Goal: Transaction & Acquisition: Book appointment/travel/reservation

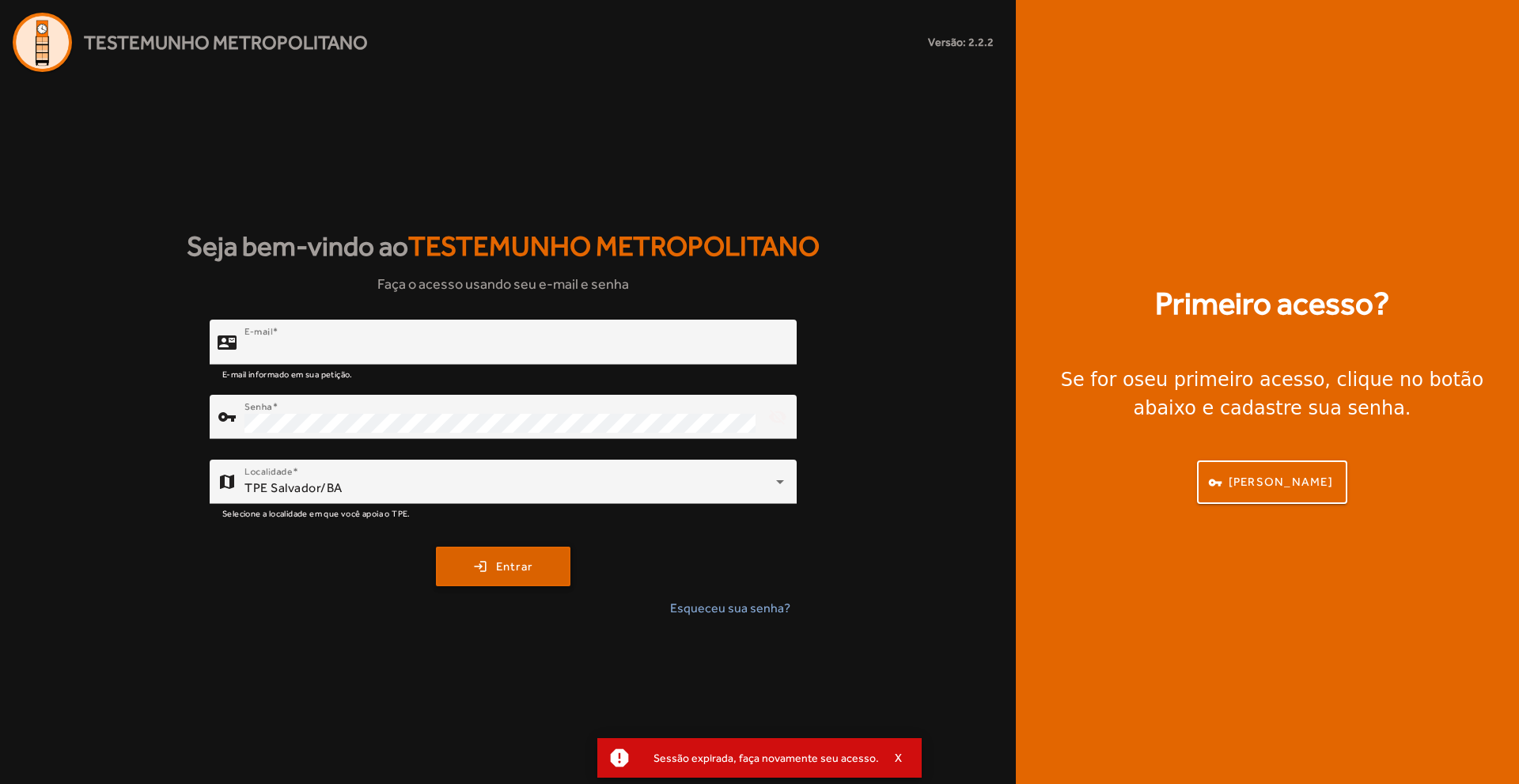
type input "**********"
click at [530, 573] on span "Entrar" at bounding box center [514, 567] width 37 height 19
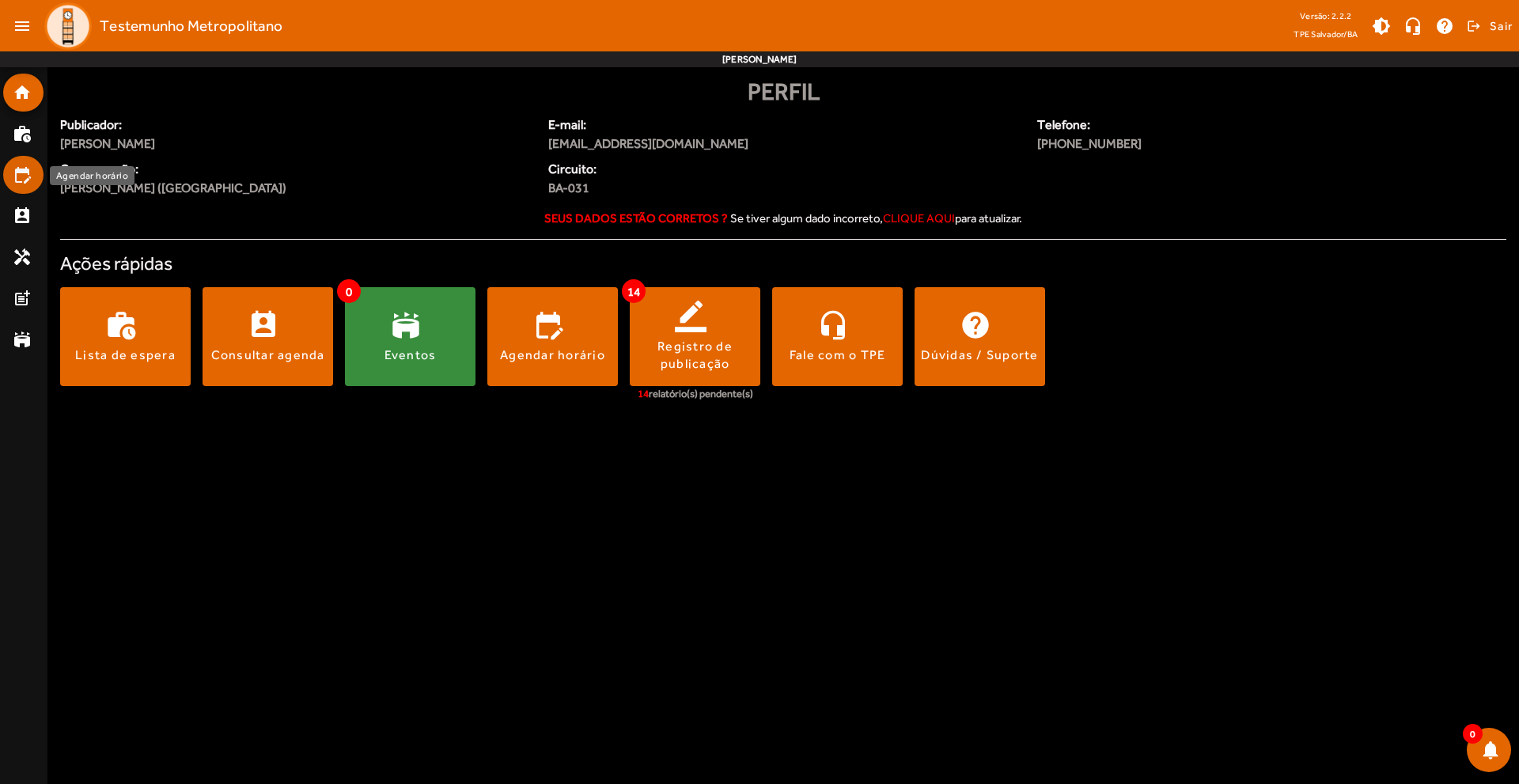
click at [24, 181] on mat-icon "edit_calendar" at bounding box center [22, 175] width 19 height 19
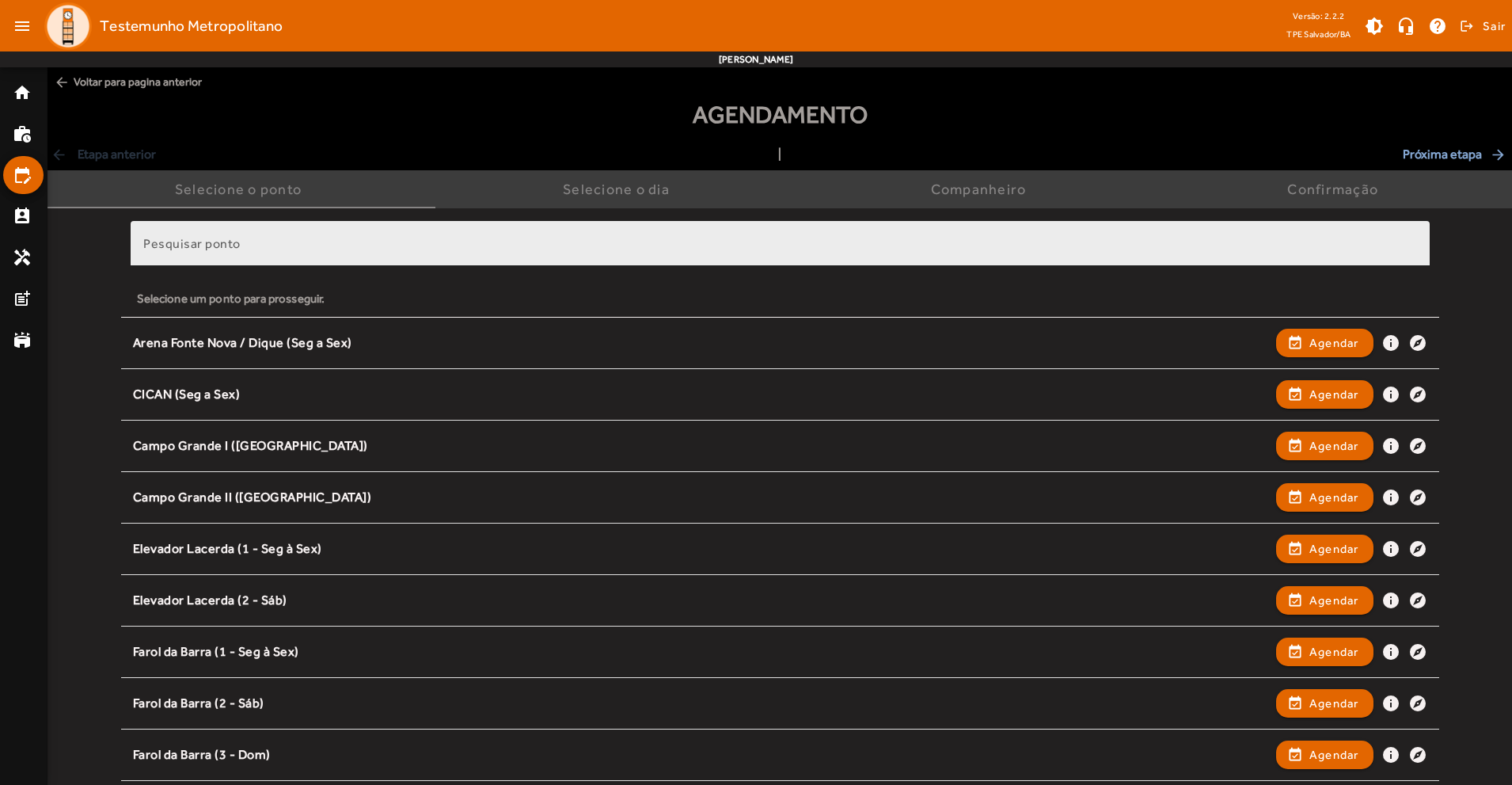
click at [247, 236] on div "Pesquisar ponto" at bounding box center [780, 243] width 1274 height 45
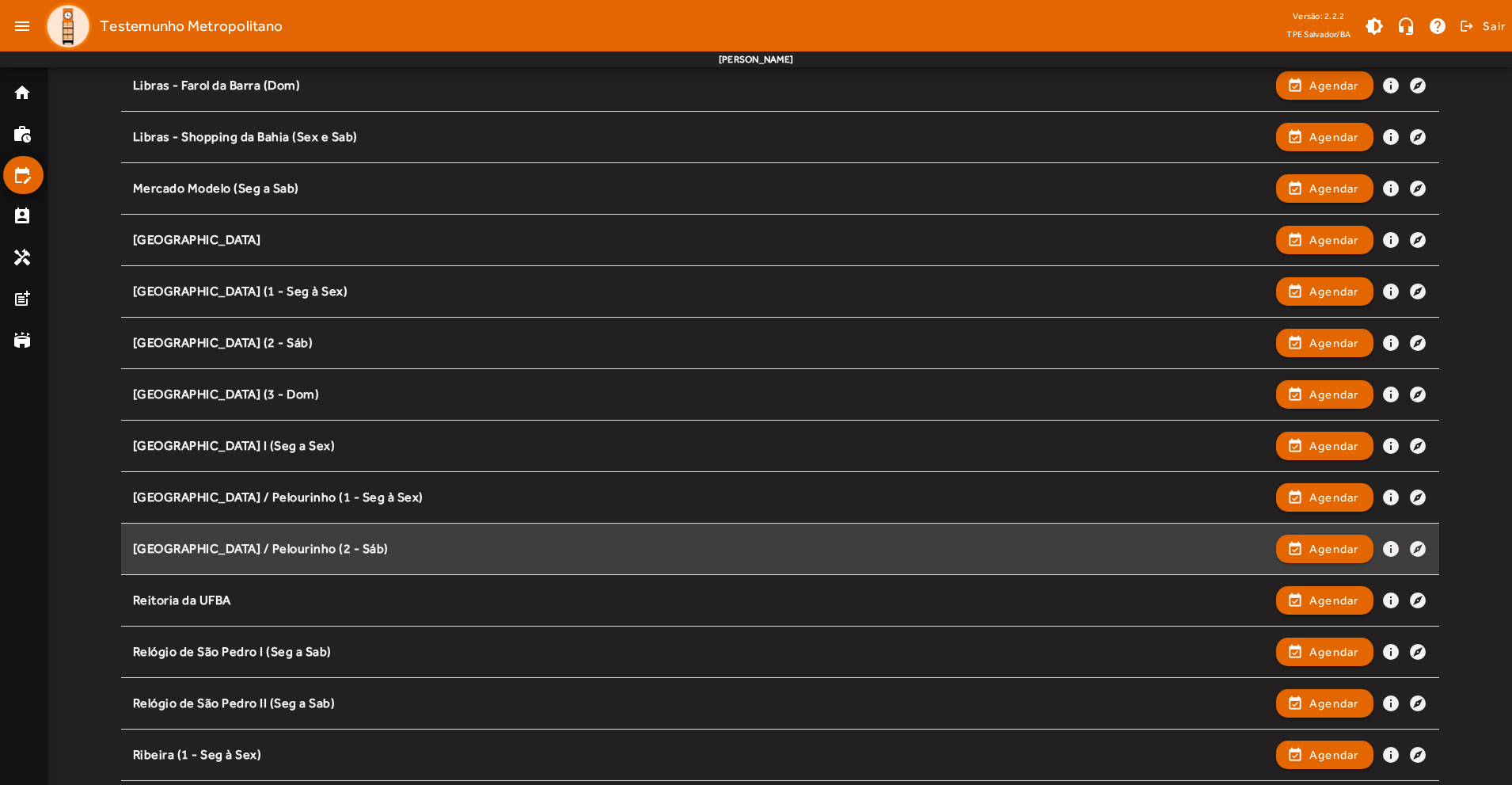
scroll to position [1109, 0]
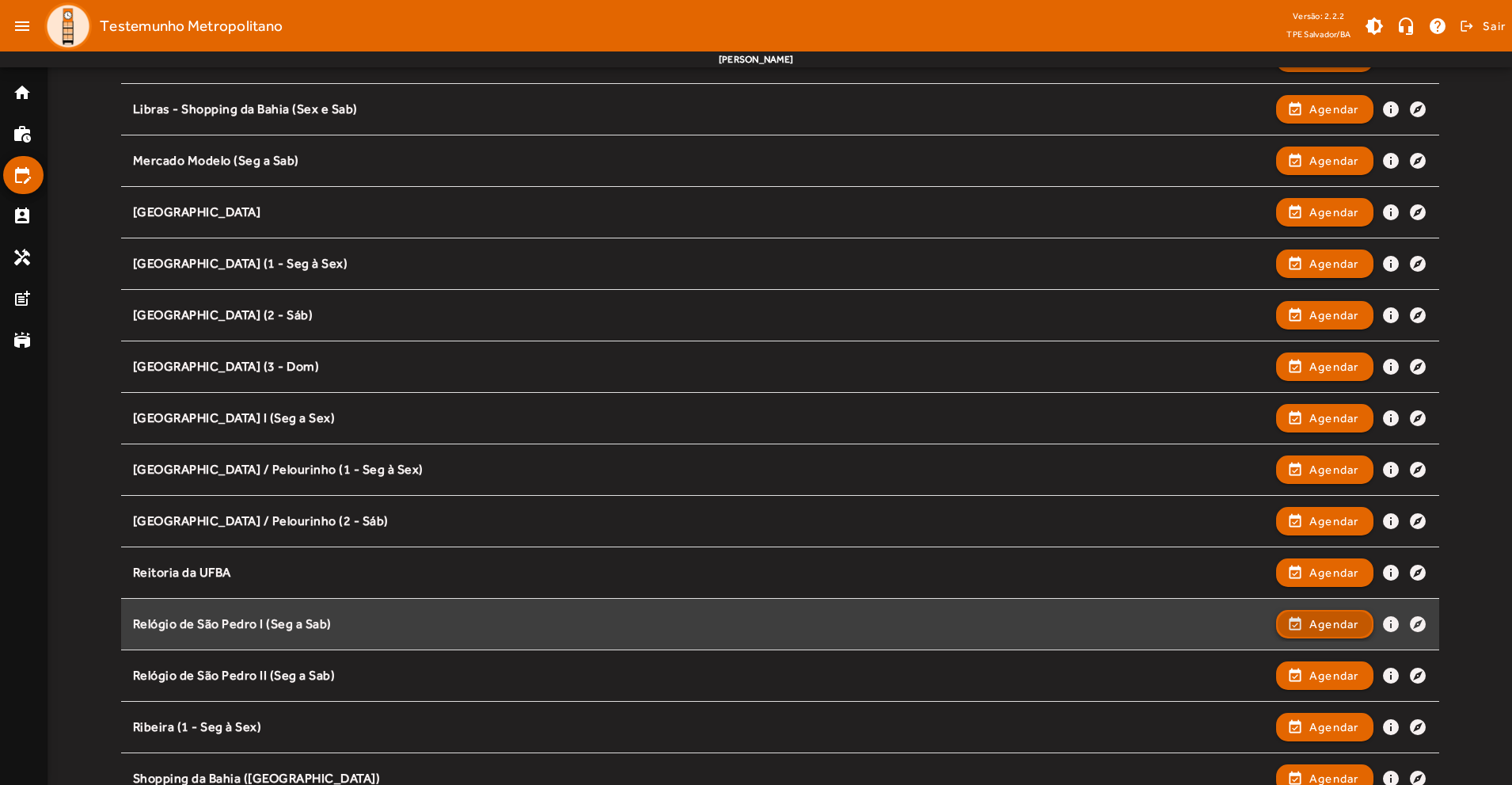
click at [1308, 627] on button "event_available Agendar" at bounding box center [1324, 624] width 97 height 29
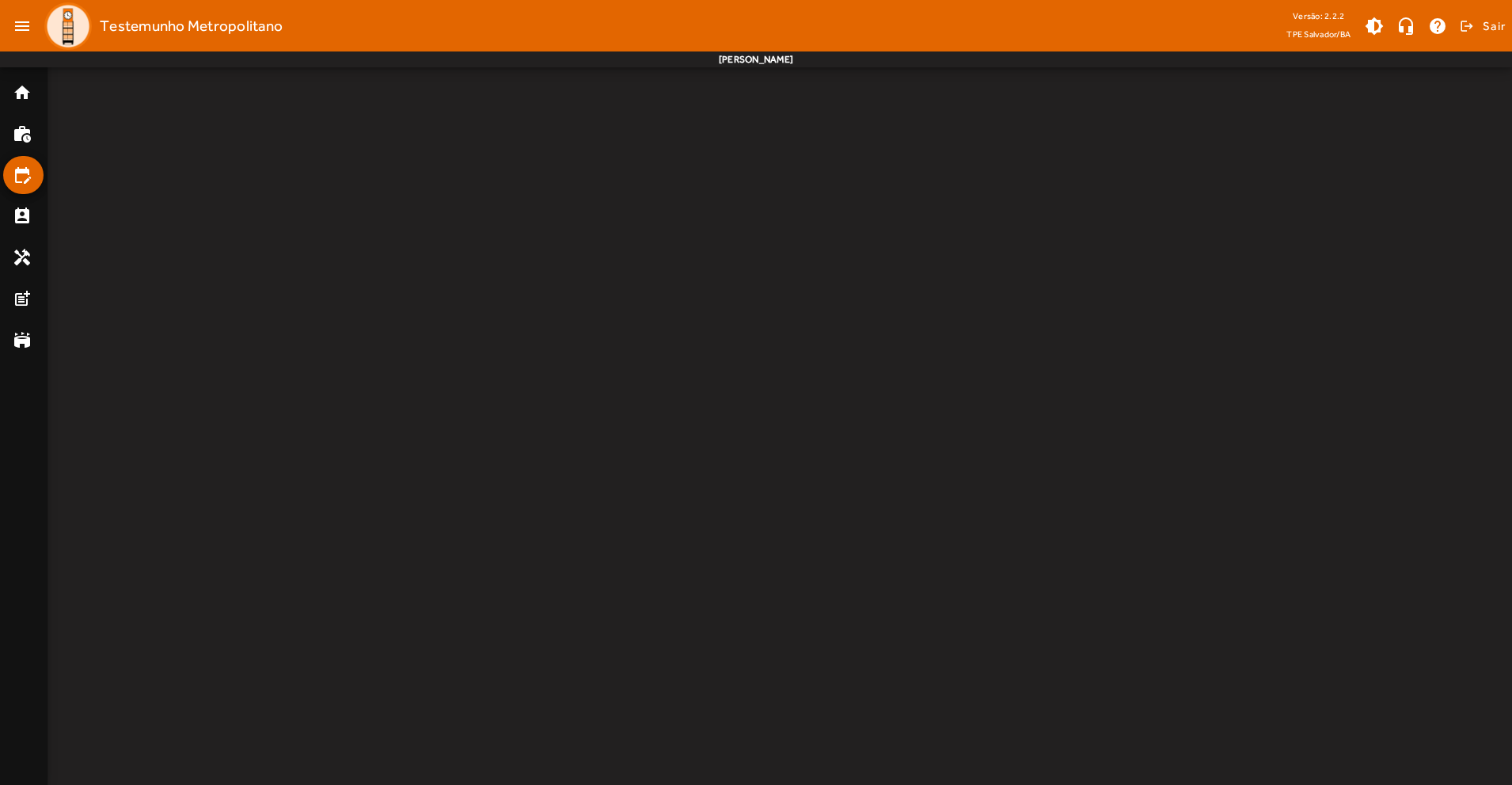
scroll to position [0, 0]
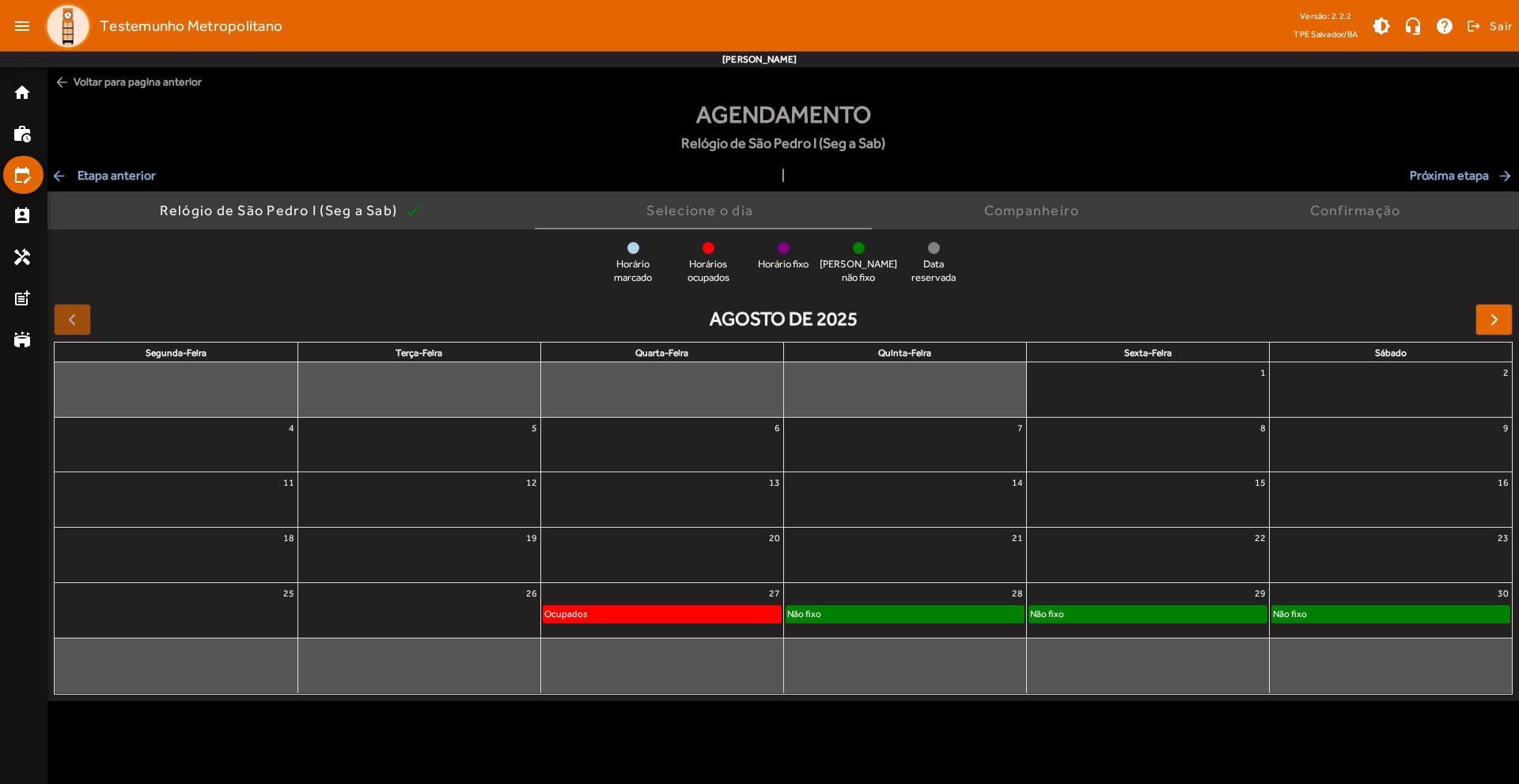
click at [865, 608] on div "Não fixo" at bounding box center [904, 614] width 237 height 16
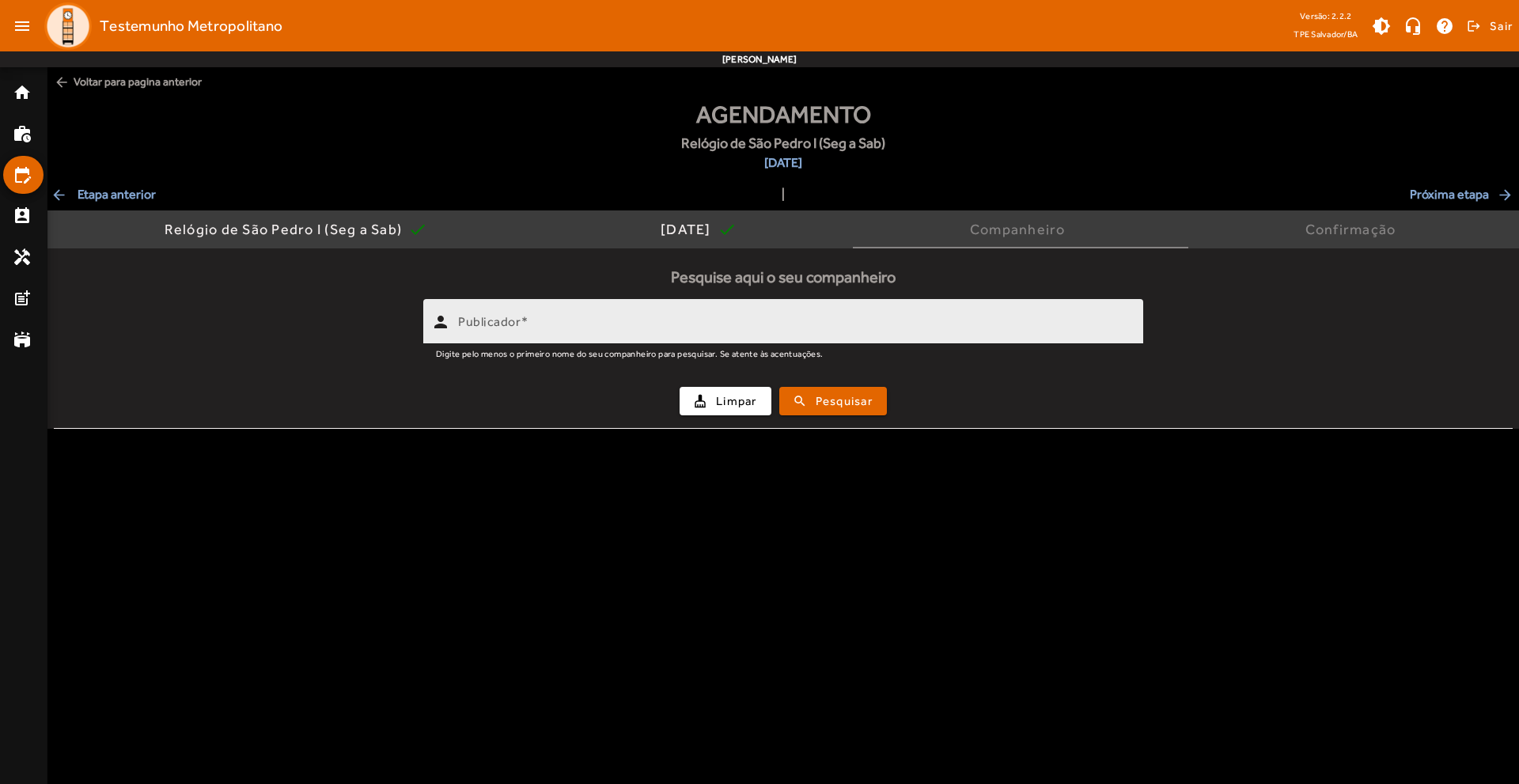
click at [500, 314] on mat-label "Publicador" at bounding box center [489, 322] width 62 height 15
click at [500, 319] on input "Publicador" at bounding box center [794, 328] width 672 height 19
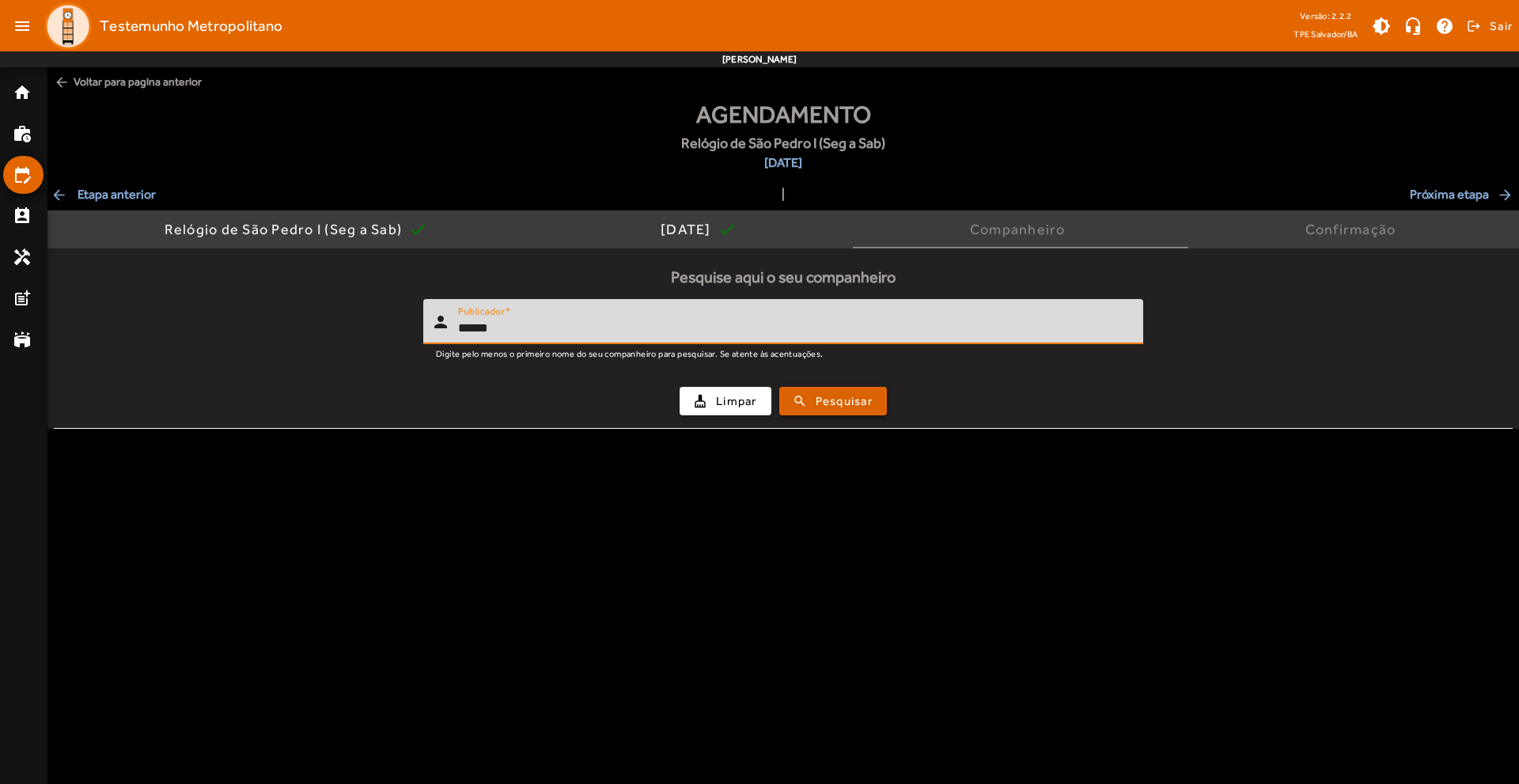
type input "******"
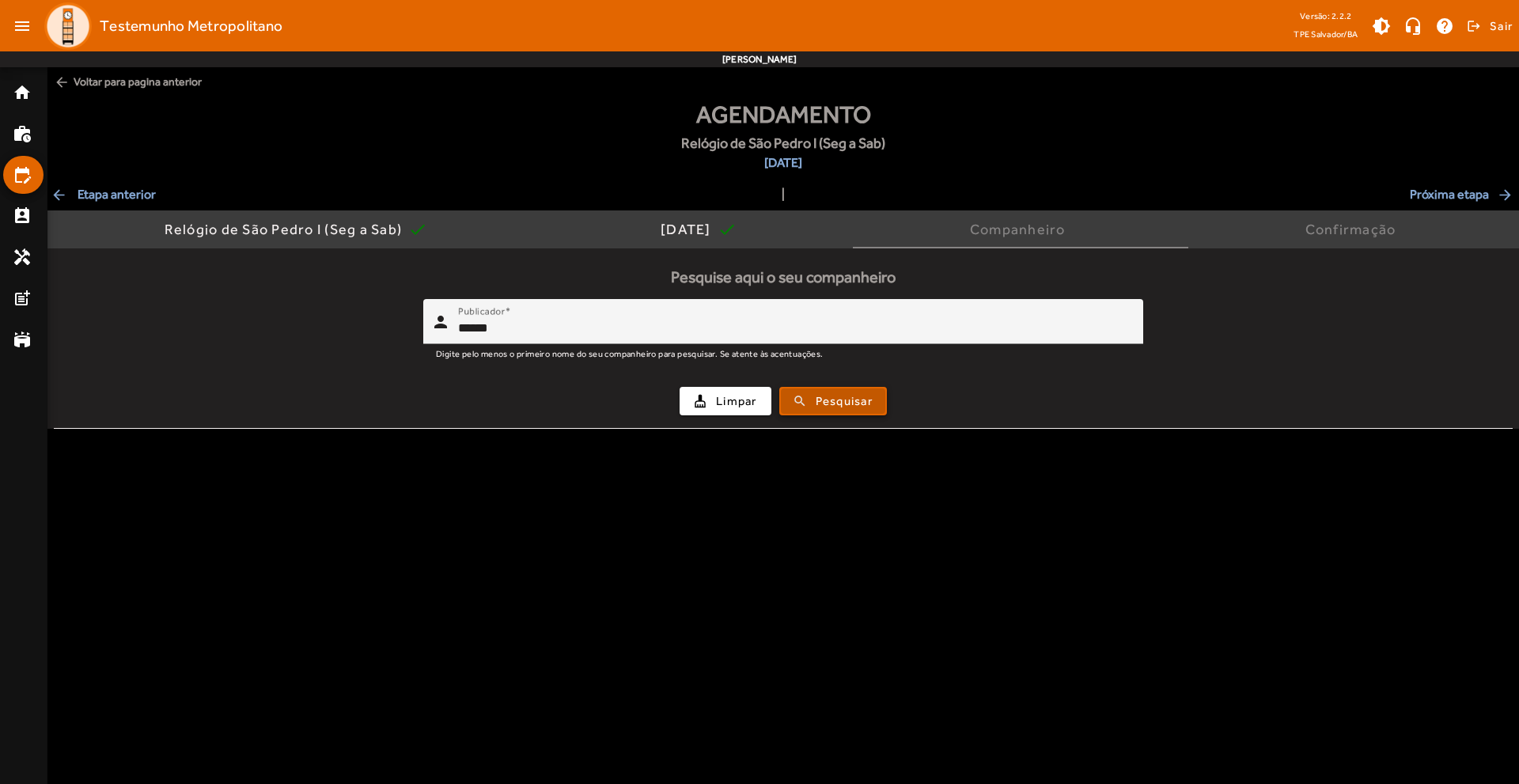
click at [825, 395] on span "Pesquisar" at bounding box center [844, 402] width 57 height 19
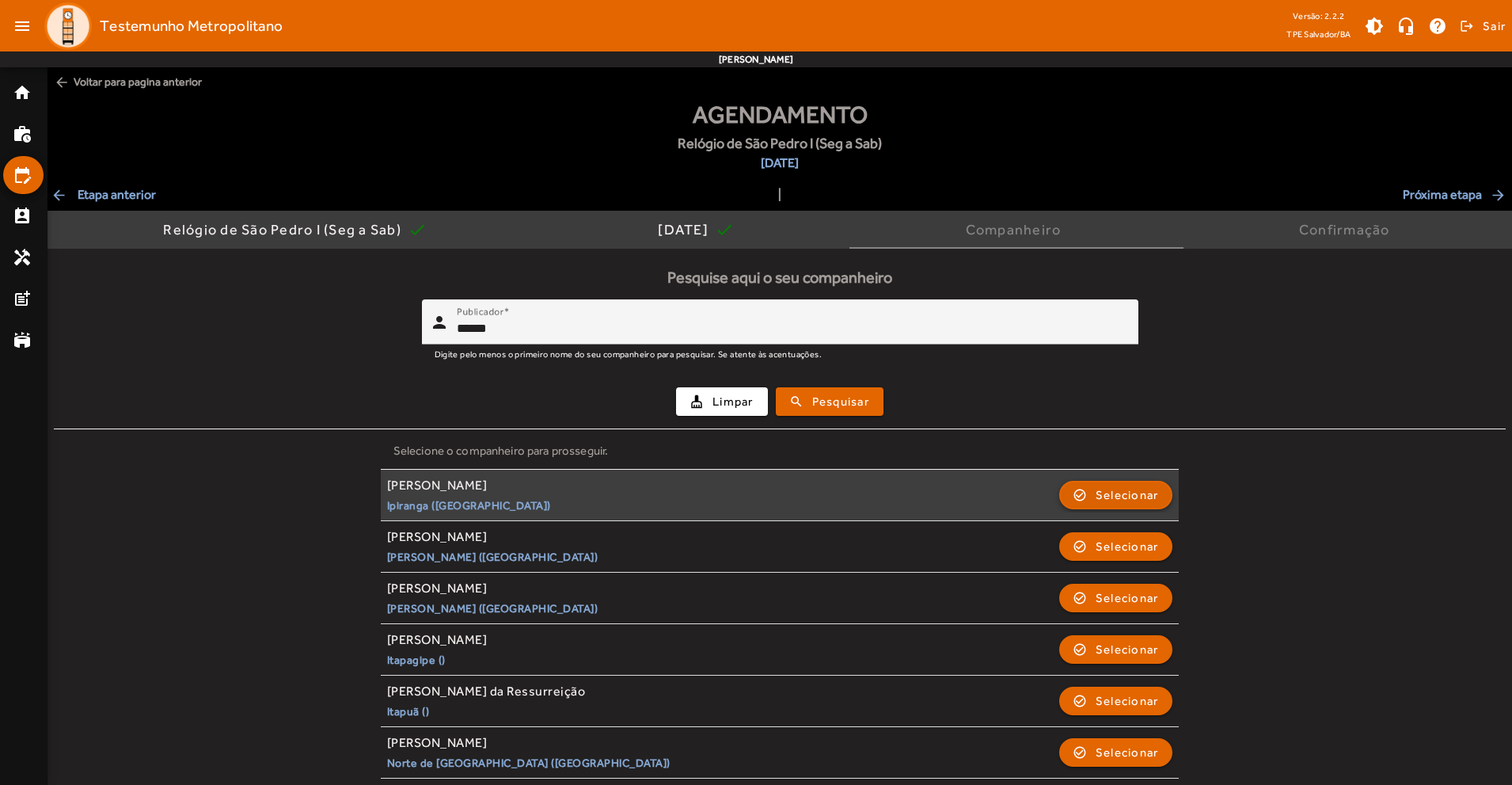
click at [1126, 489] on span "Selecionar" at bounding box center [1127, 494] width 63 height 19
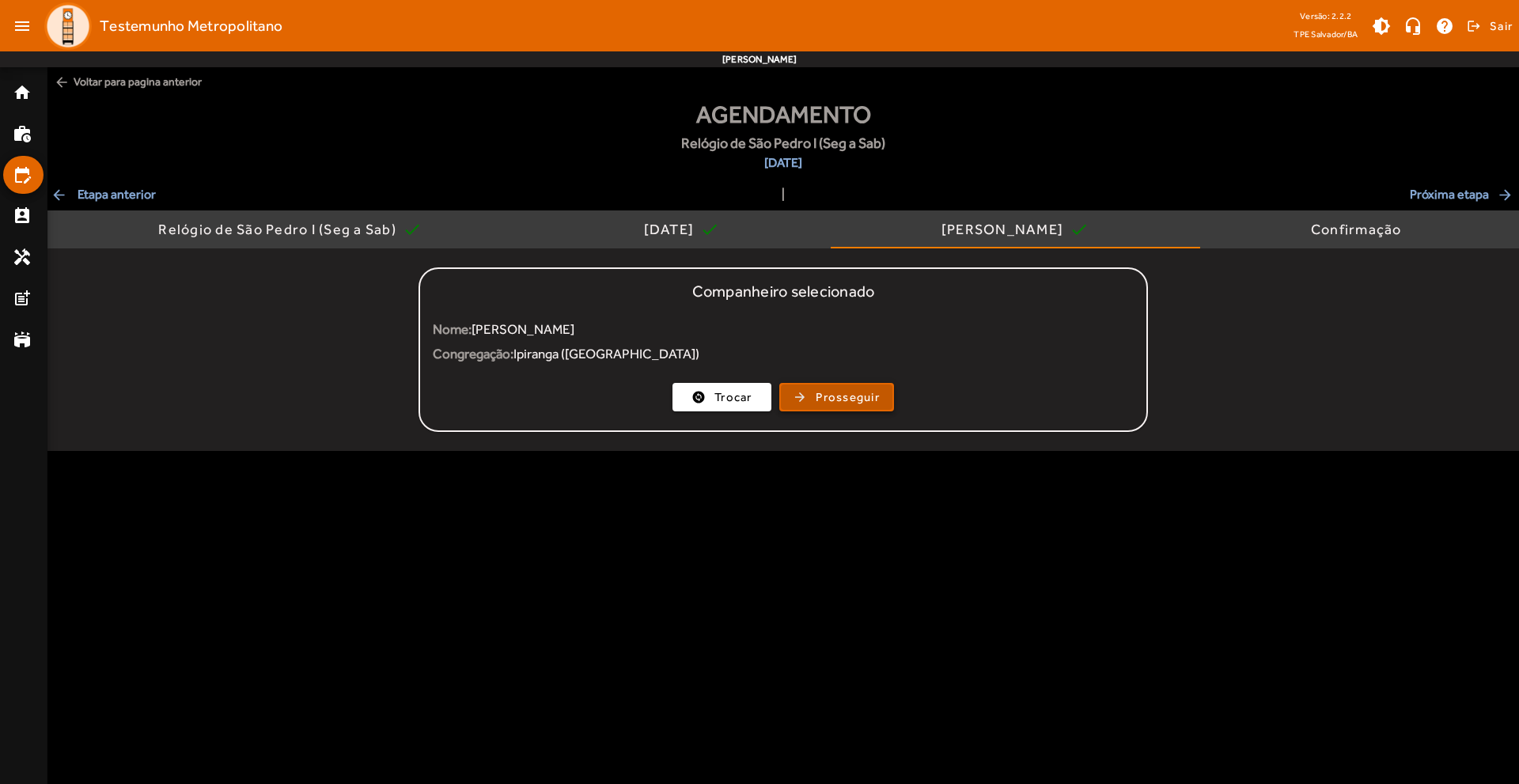
click at [820, 398] on span "Prosseguir" at bounding box center [848, 397] width 64 height 19
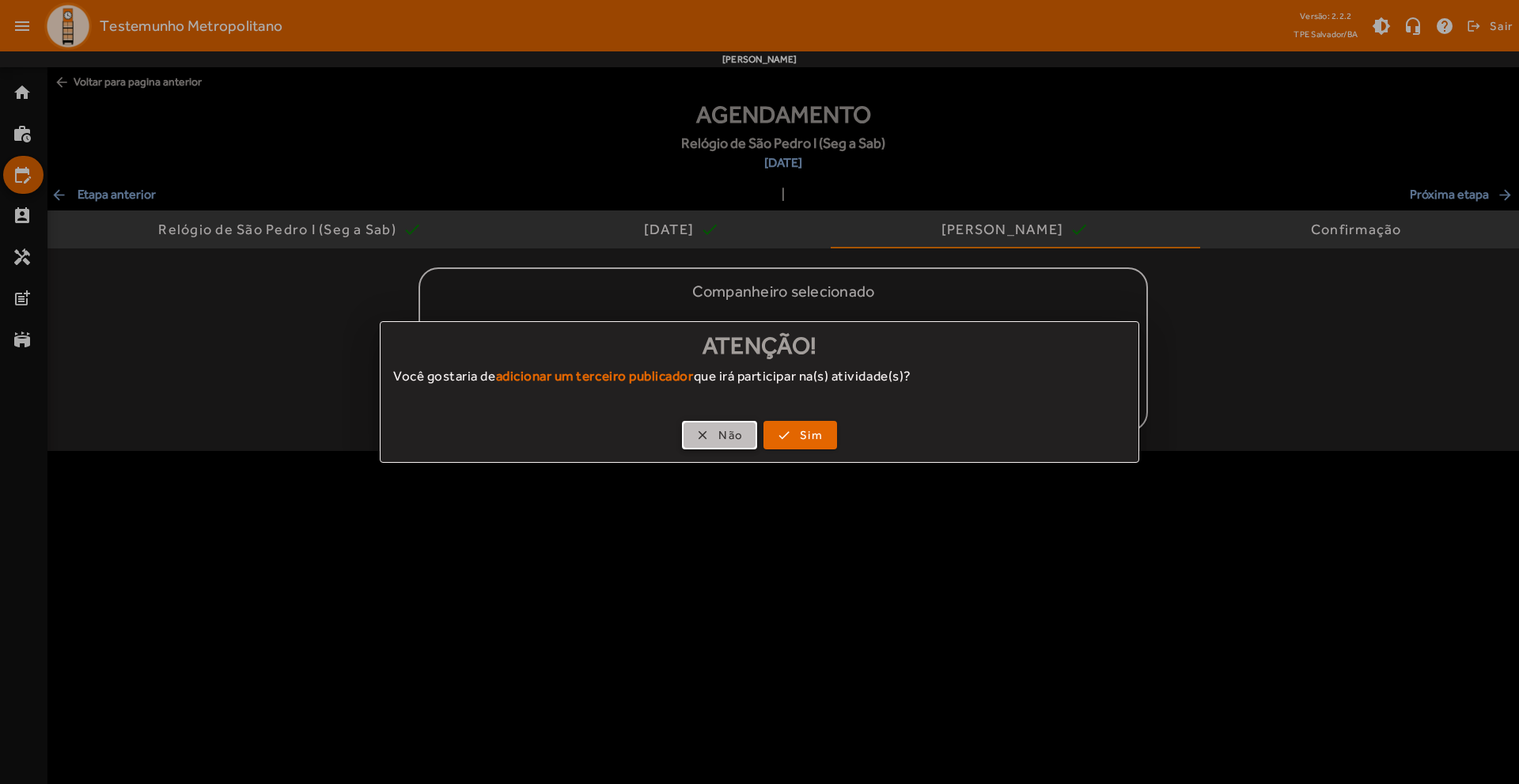
click at [735, 424] on span "button" at bounding box center [719, 435] width 72 height 38
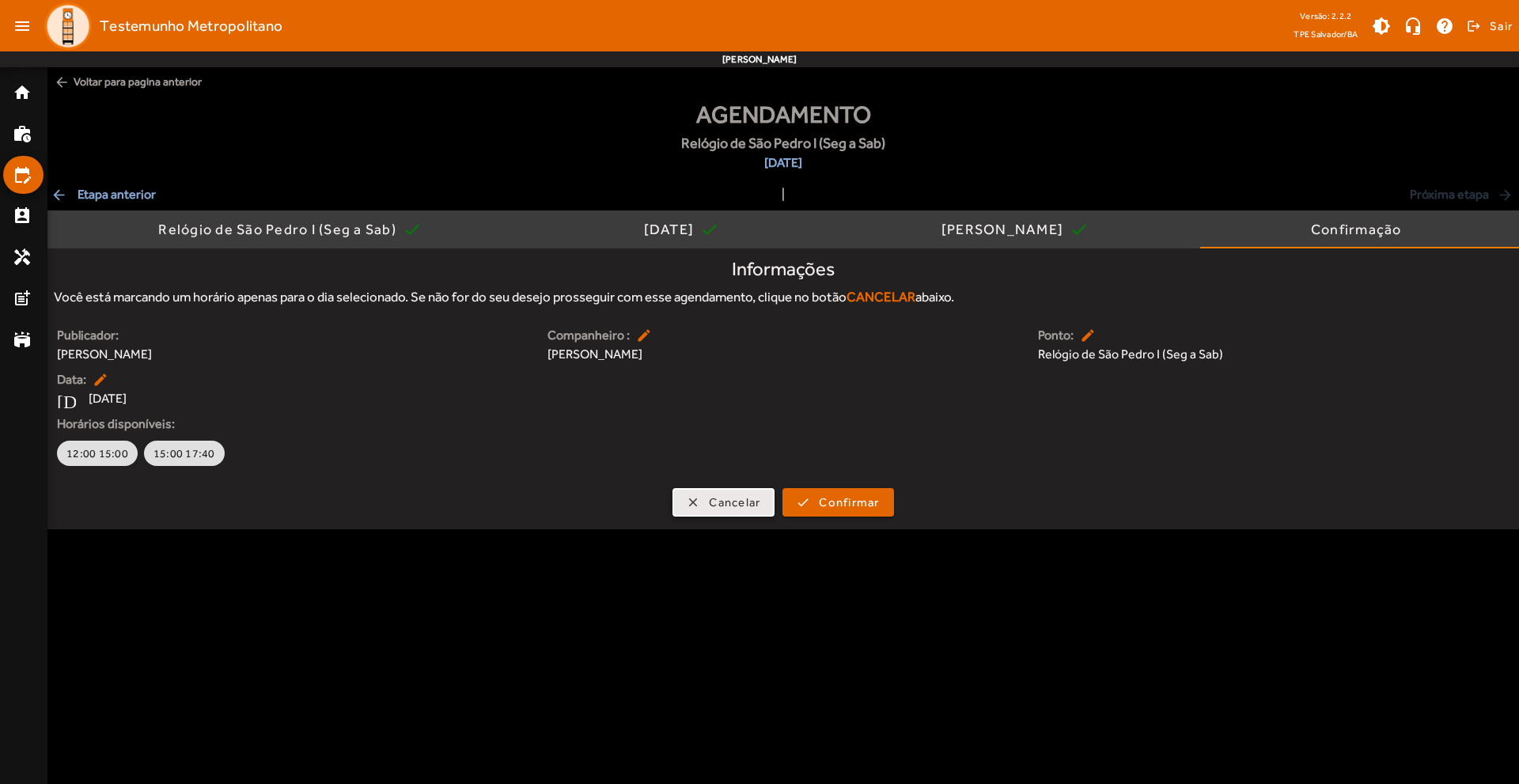
click at [729, 499] on span "Cancelar" at bounding box center [734, 503] width 52 height 19
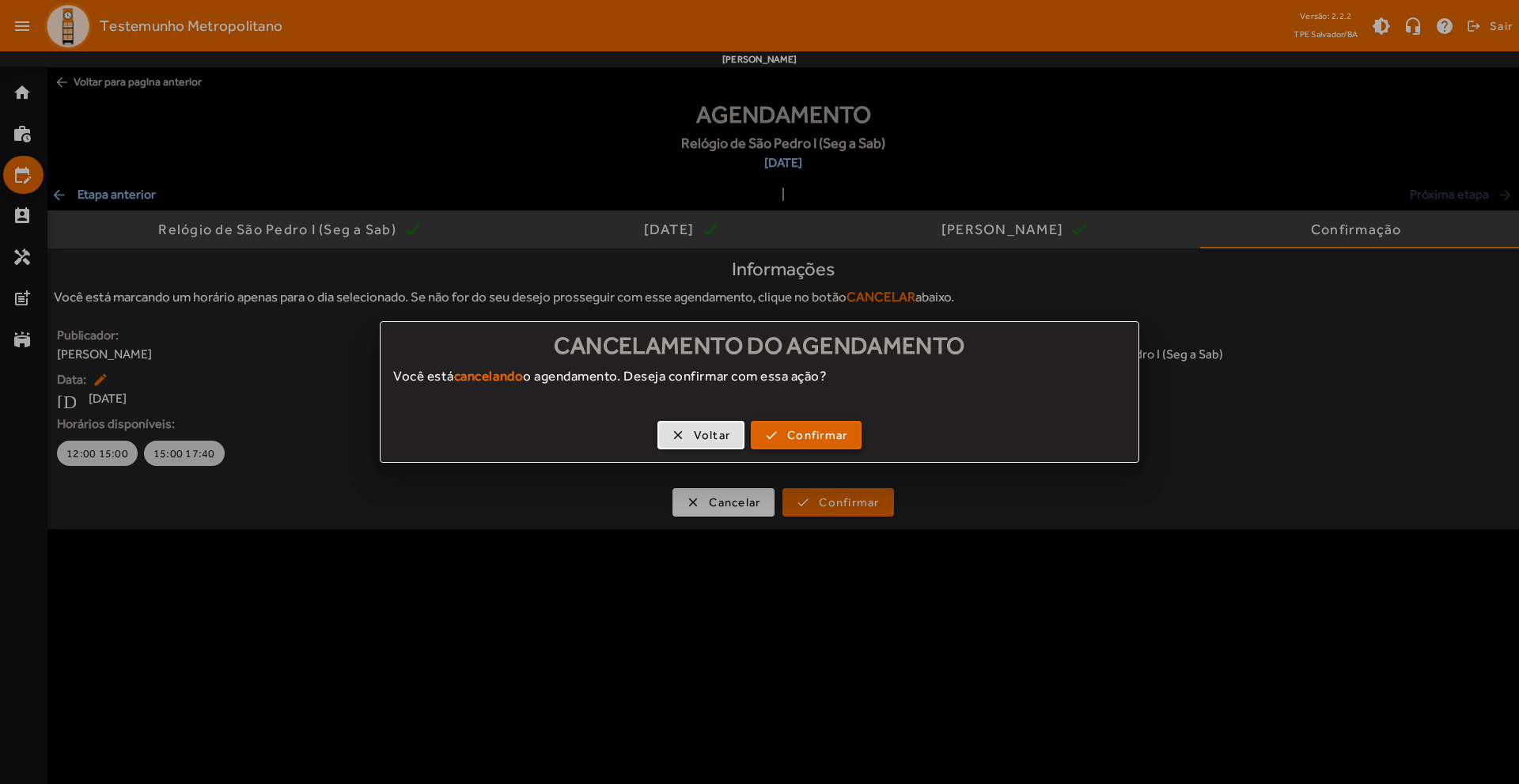
click at [792, 435] on span "Confirmar" at bounding box center [816, 435] width 60 height 19
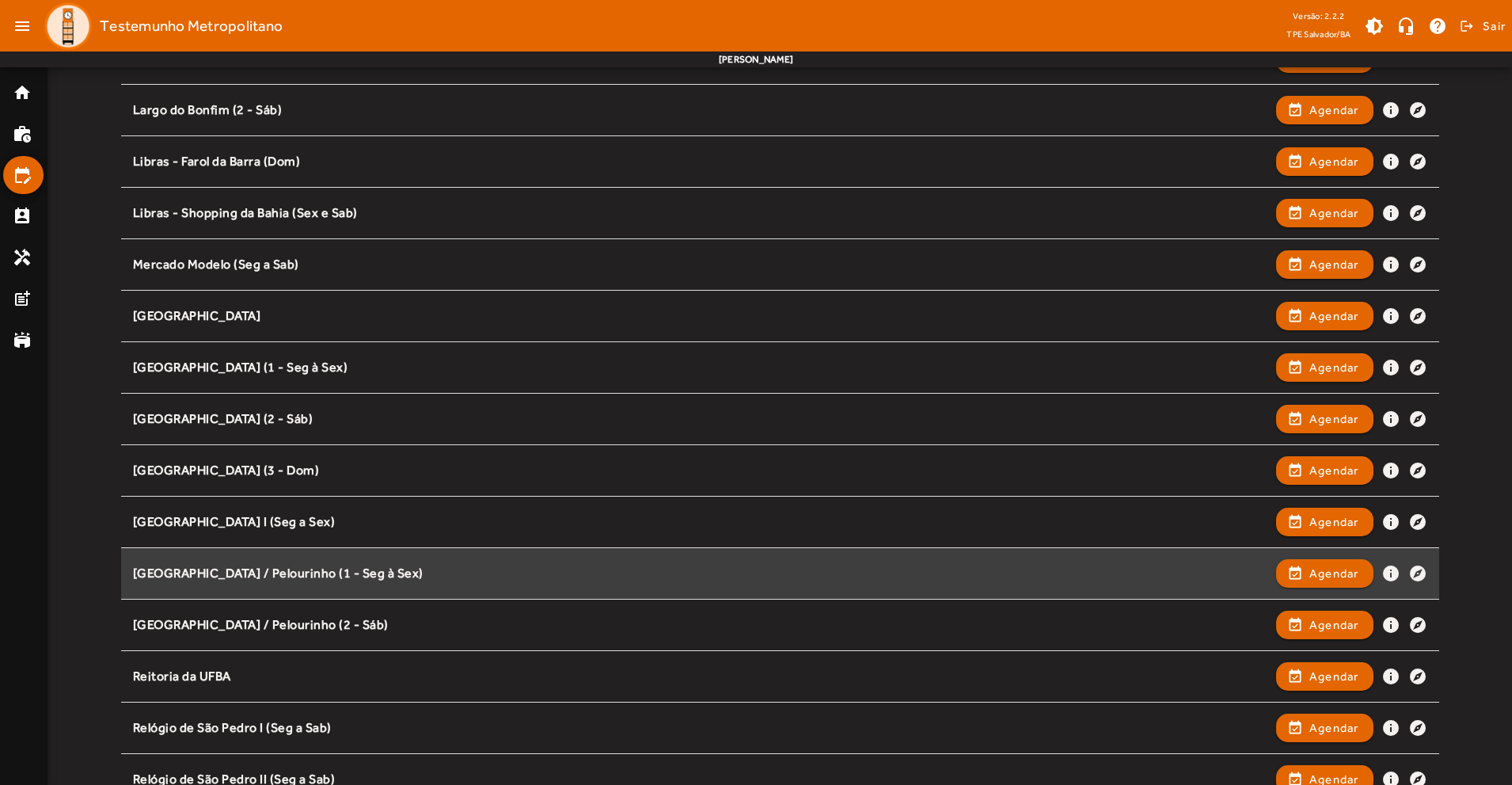
scroll to position [1029, 0]
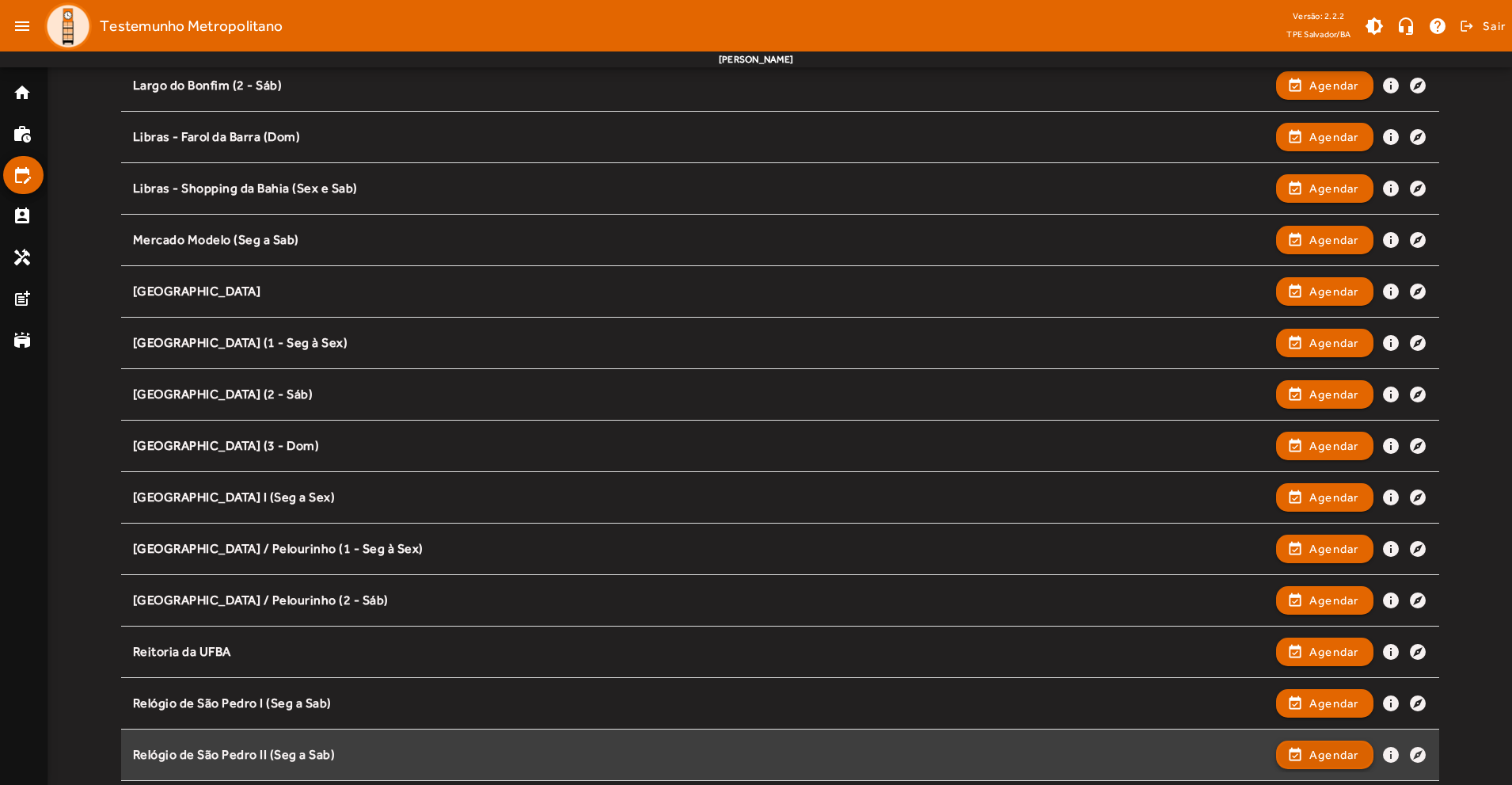
click at [1326, 754] on span "Agendar" at bounding box center [1334, 755] width 50 height 19
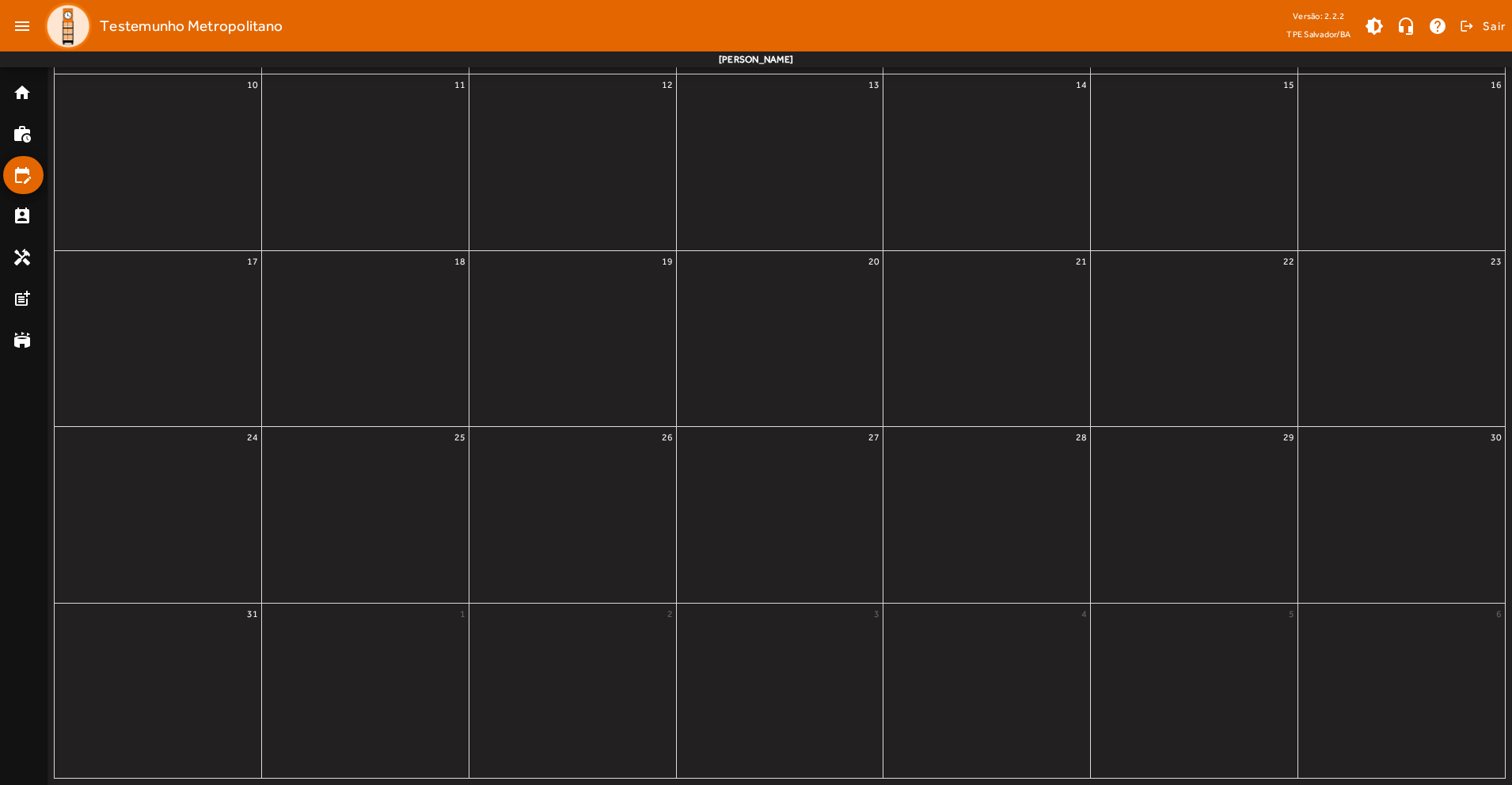
scroll to position [0, 0]
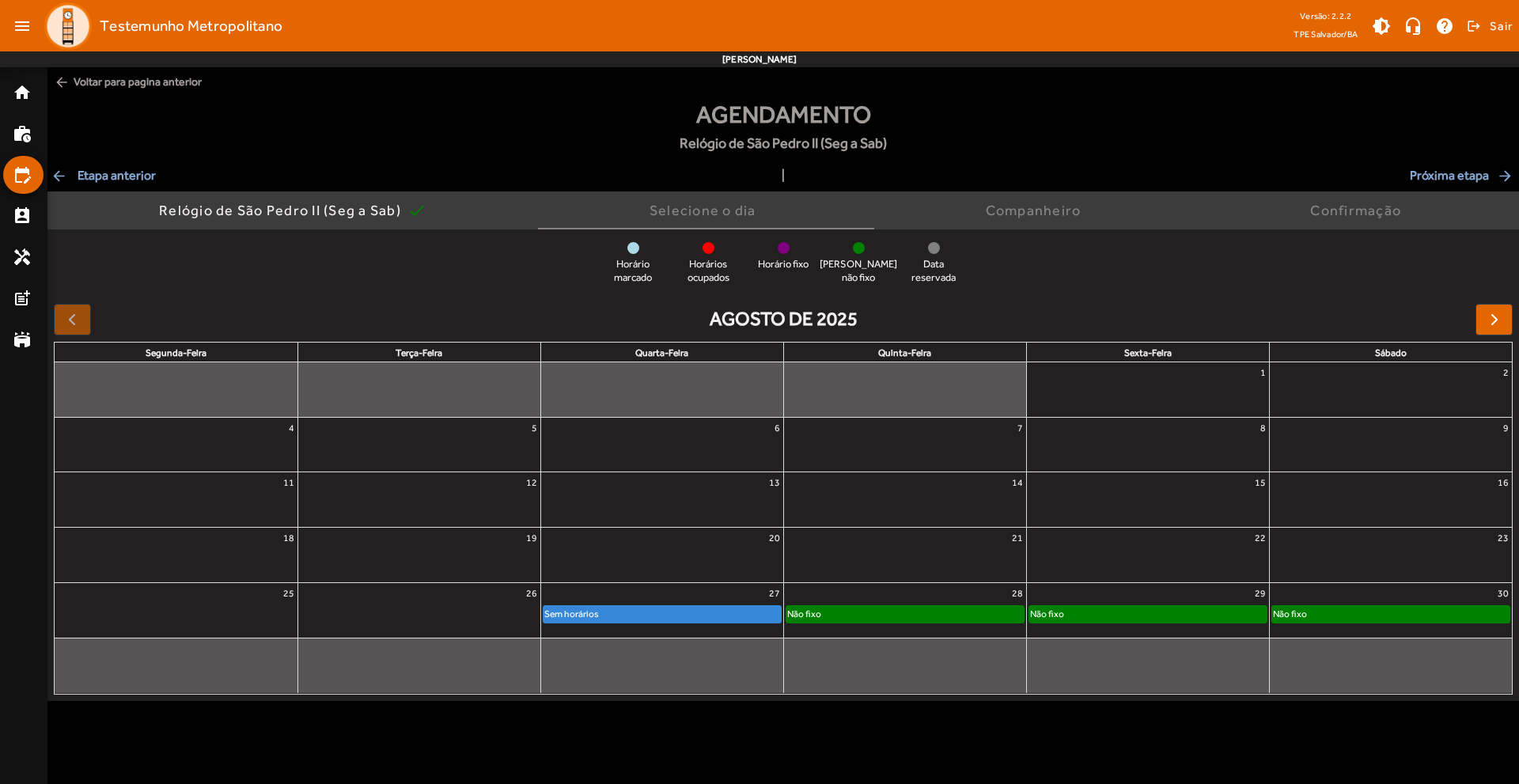
click at [934, 609] on div "Não fixo" at bounding box center [904, 614] width 237 height 16
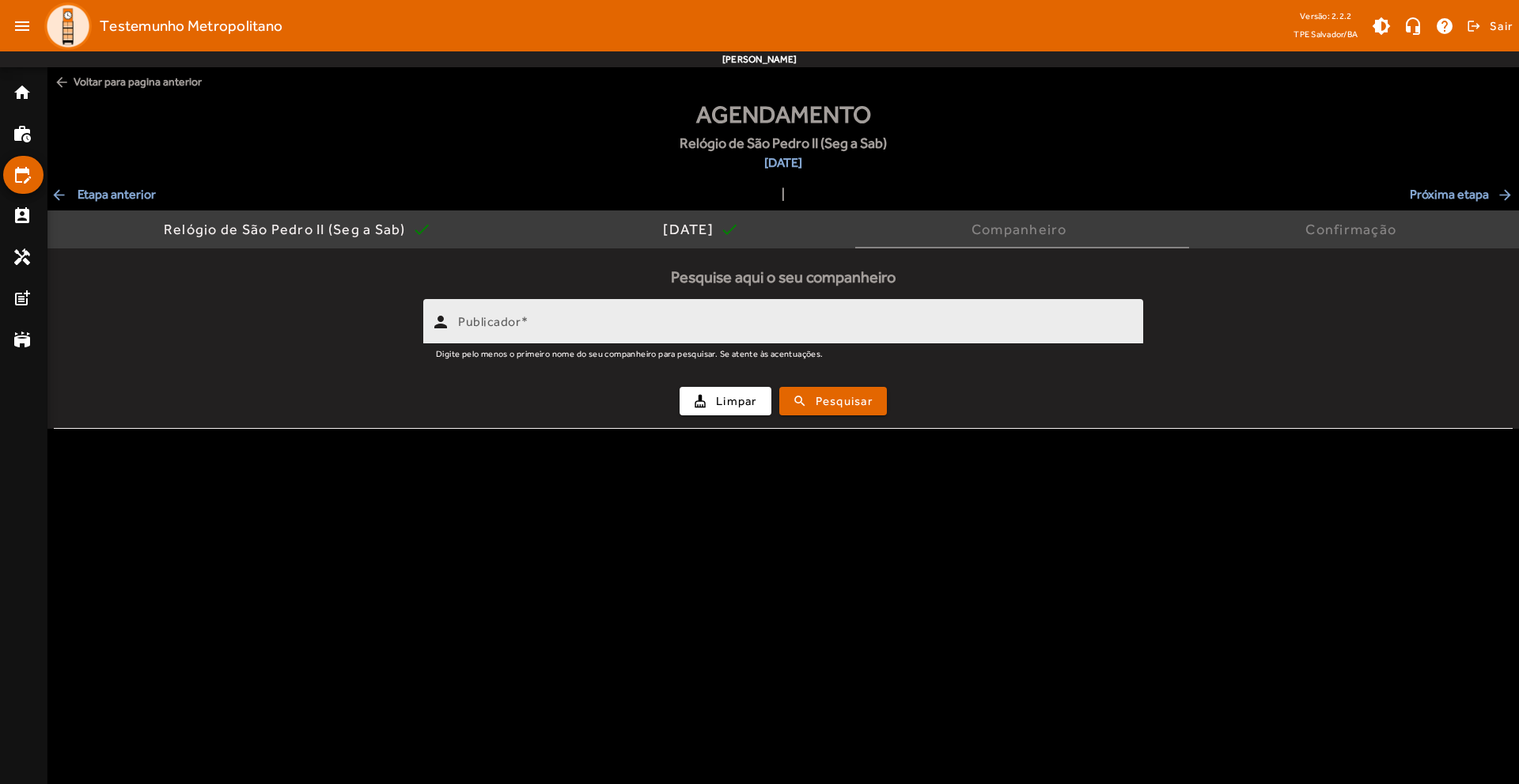
click at [499, 306] on div "Publicador" at bounding box center [794, 321] width 672 height 45
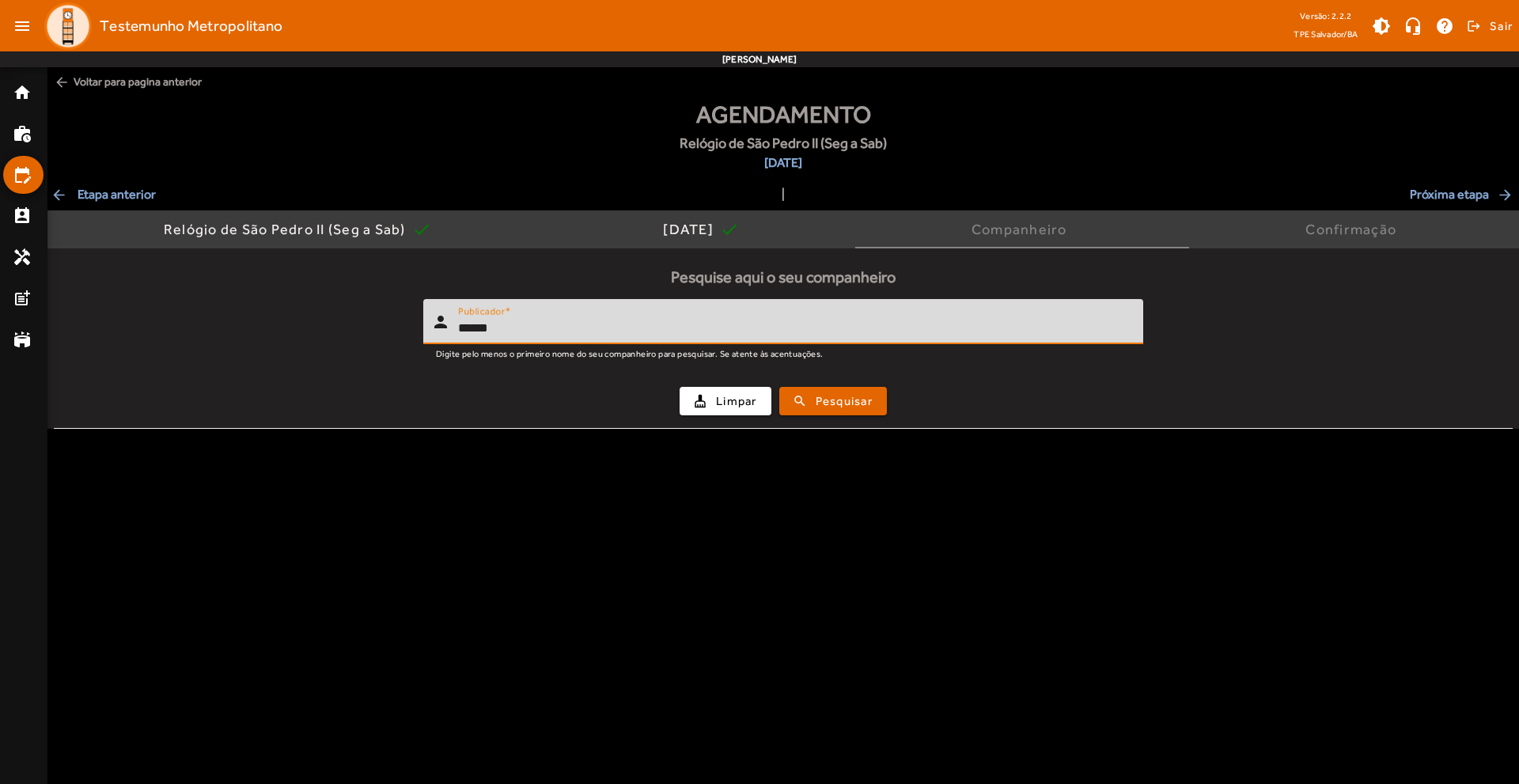
click at [779, 387] on button "search Pesquisar" at bounding box center [833, 401] width 107 height 29
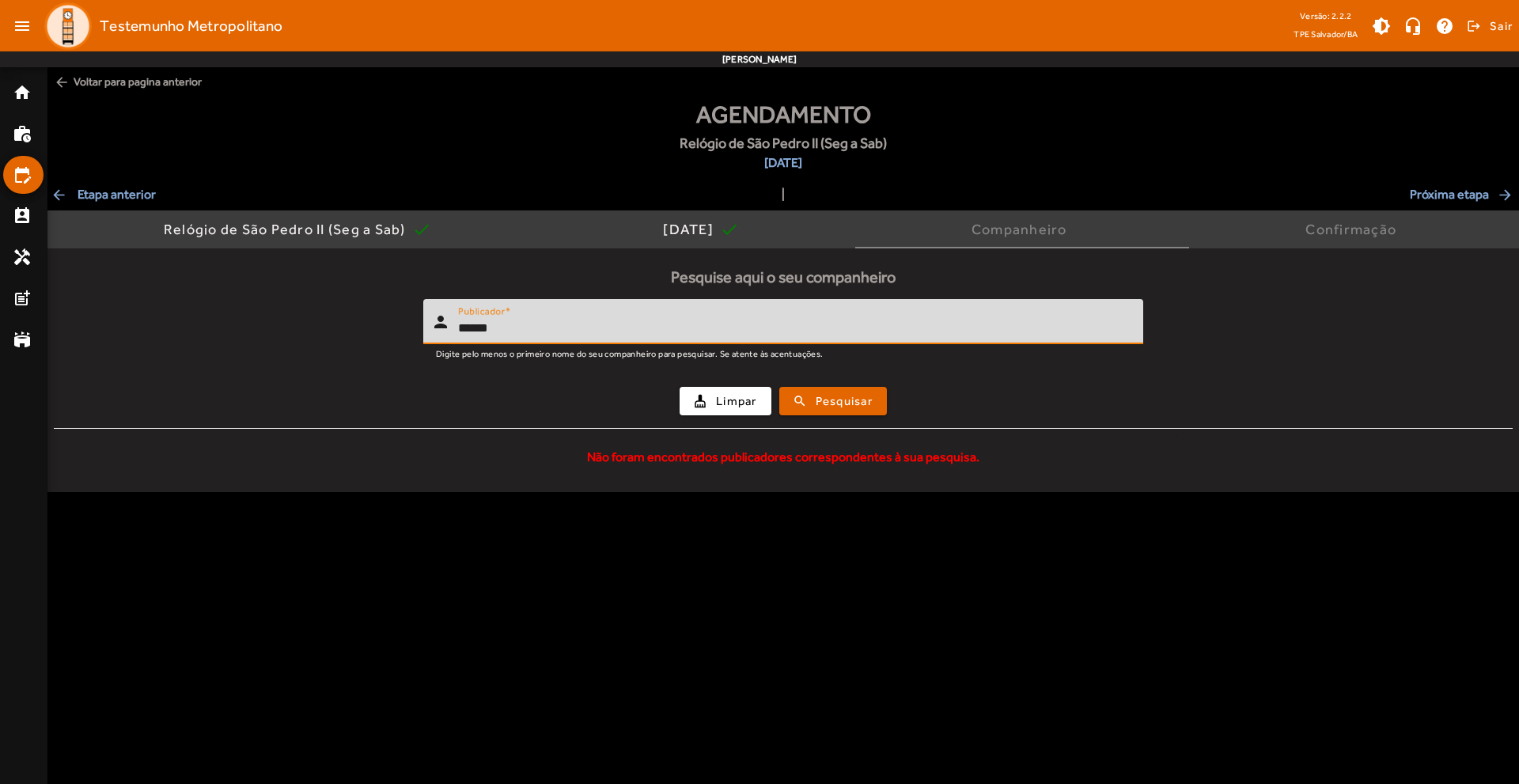
click at [483, 327] on input "******" at bounding box center [794, 328] width 672 height 19
click at [542, 331] on input "******" at bounding box center [794, 328] width 672 height 19
type input "******"
click at [779, 387] on button "search Pesquisar" at bounding box center [833, 401] width 107 height 29
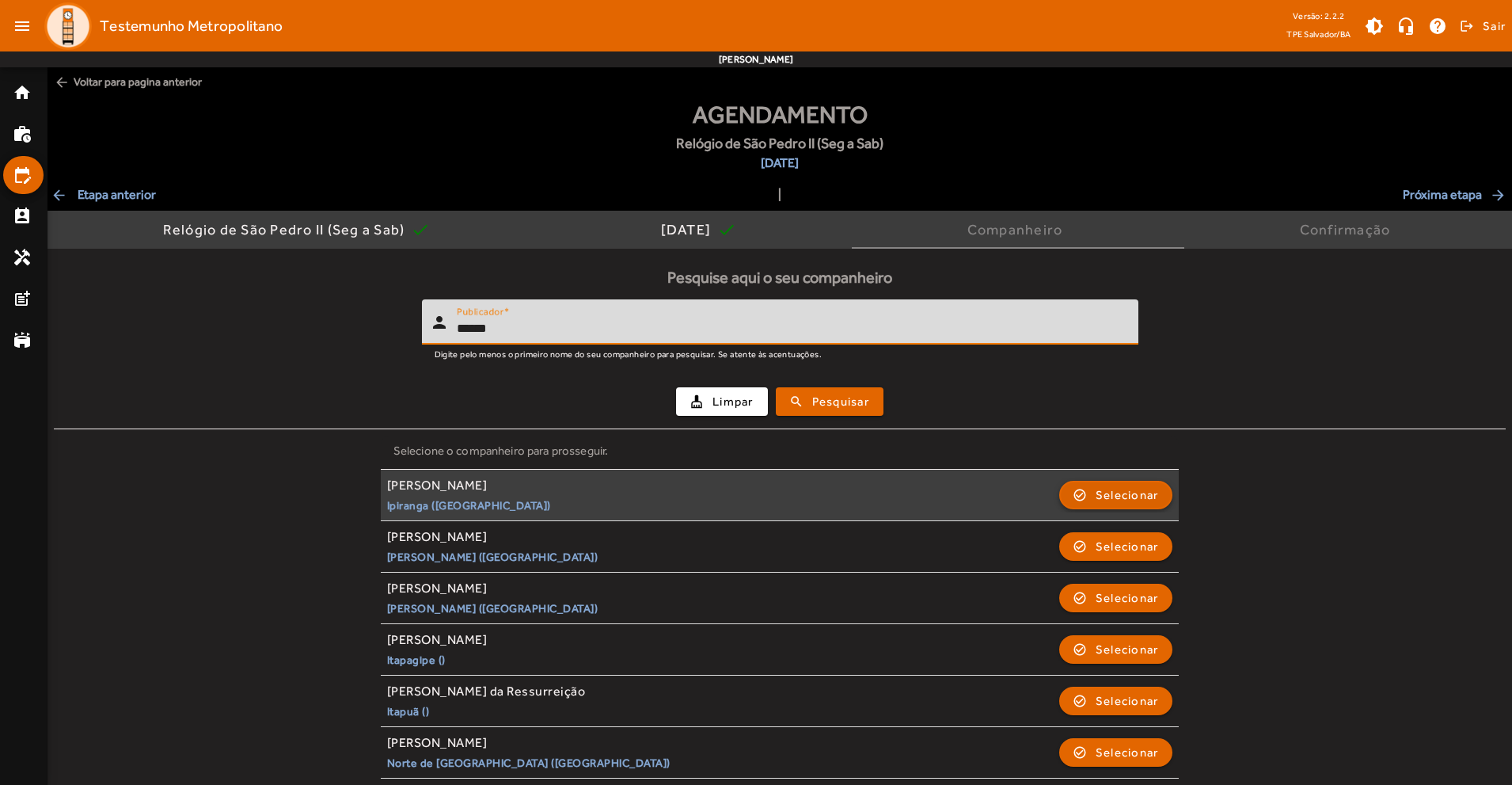
click at [1087, 495] on span "button" at bounding box center [1116, 494] width 111 height 38
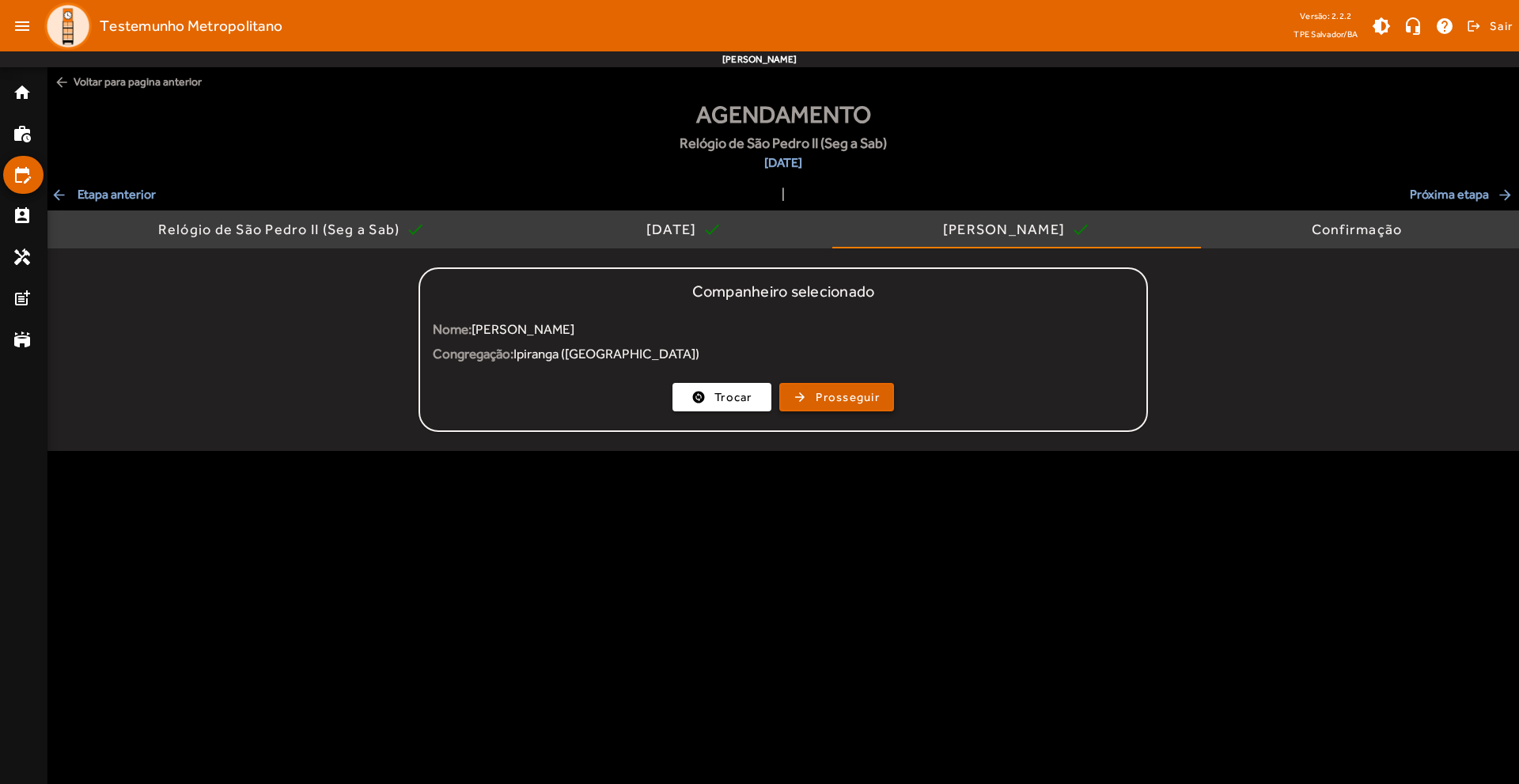
click at [875, 397] on span "Prosseguir" at bounding box center [848, 397] width 64 height 19
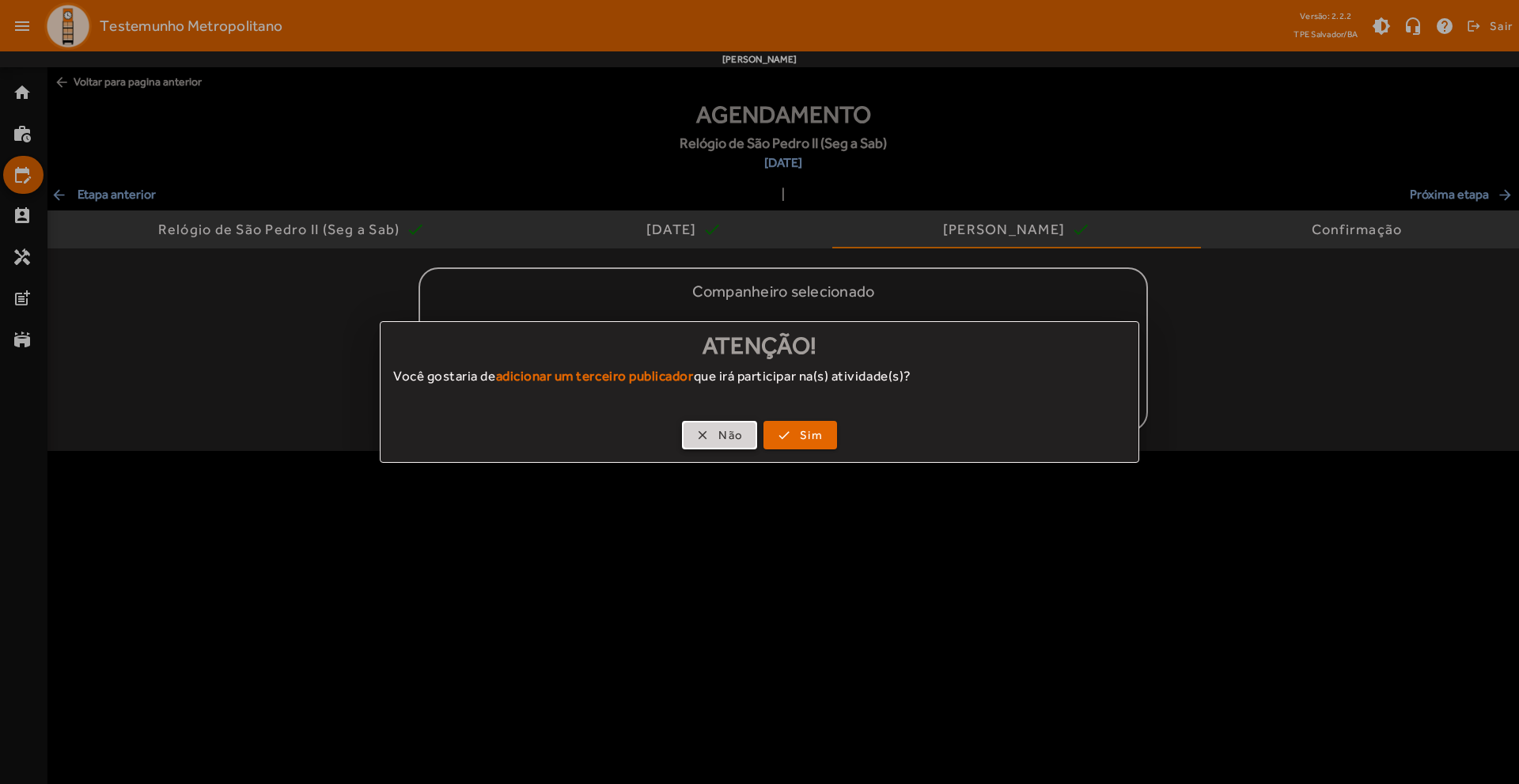
click at [734, 433] on span "Não" at bounding box center [730, 435] width 24 height 19
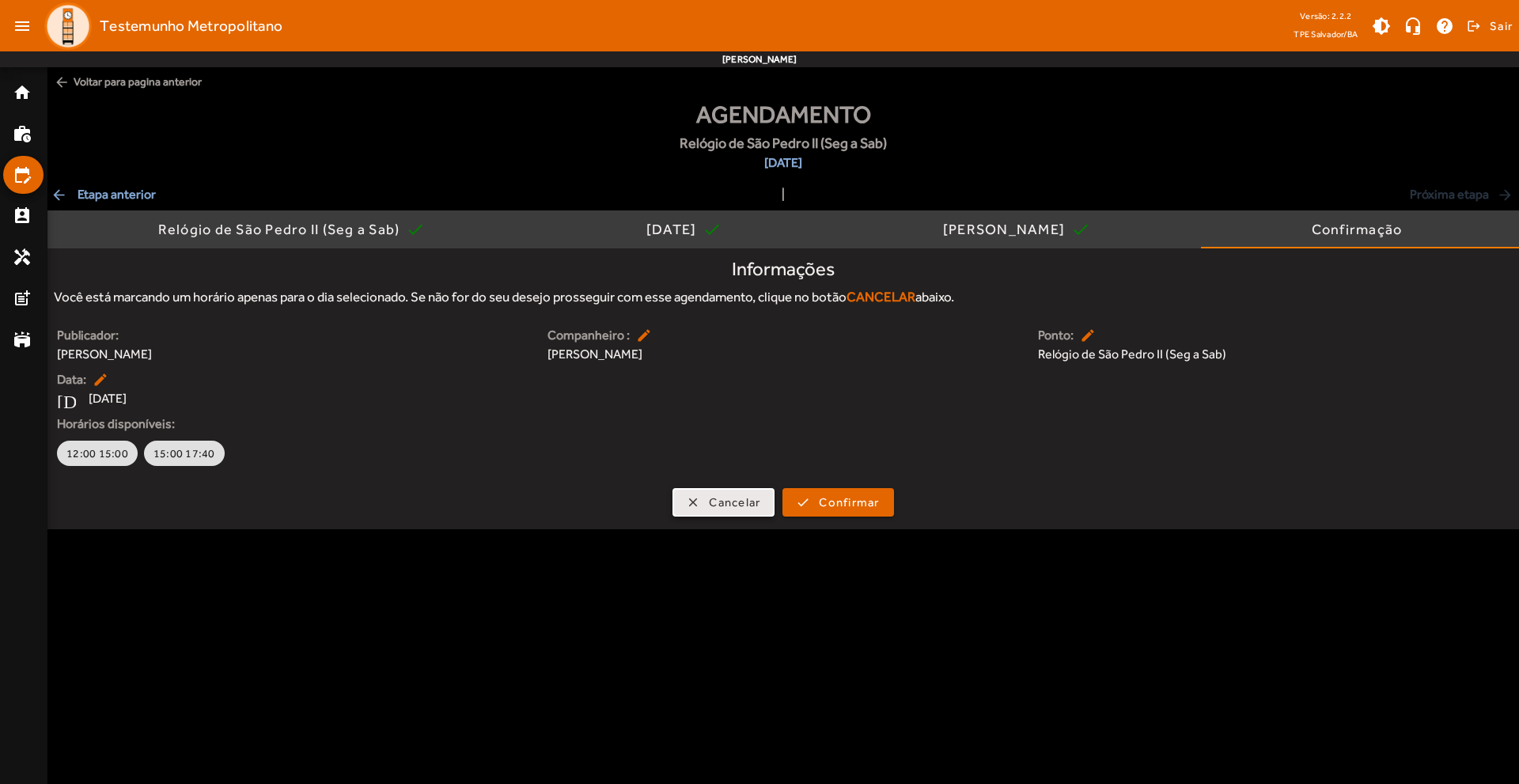
click at [719, 504] on span "Cancelar" at bounding box center [734, 503] width 52 height 19
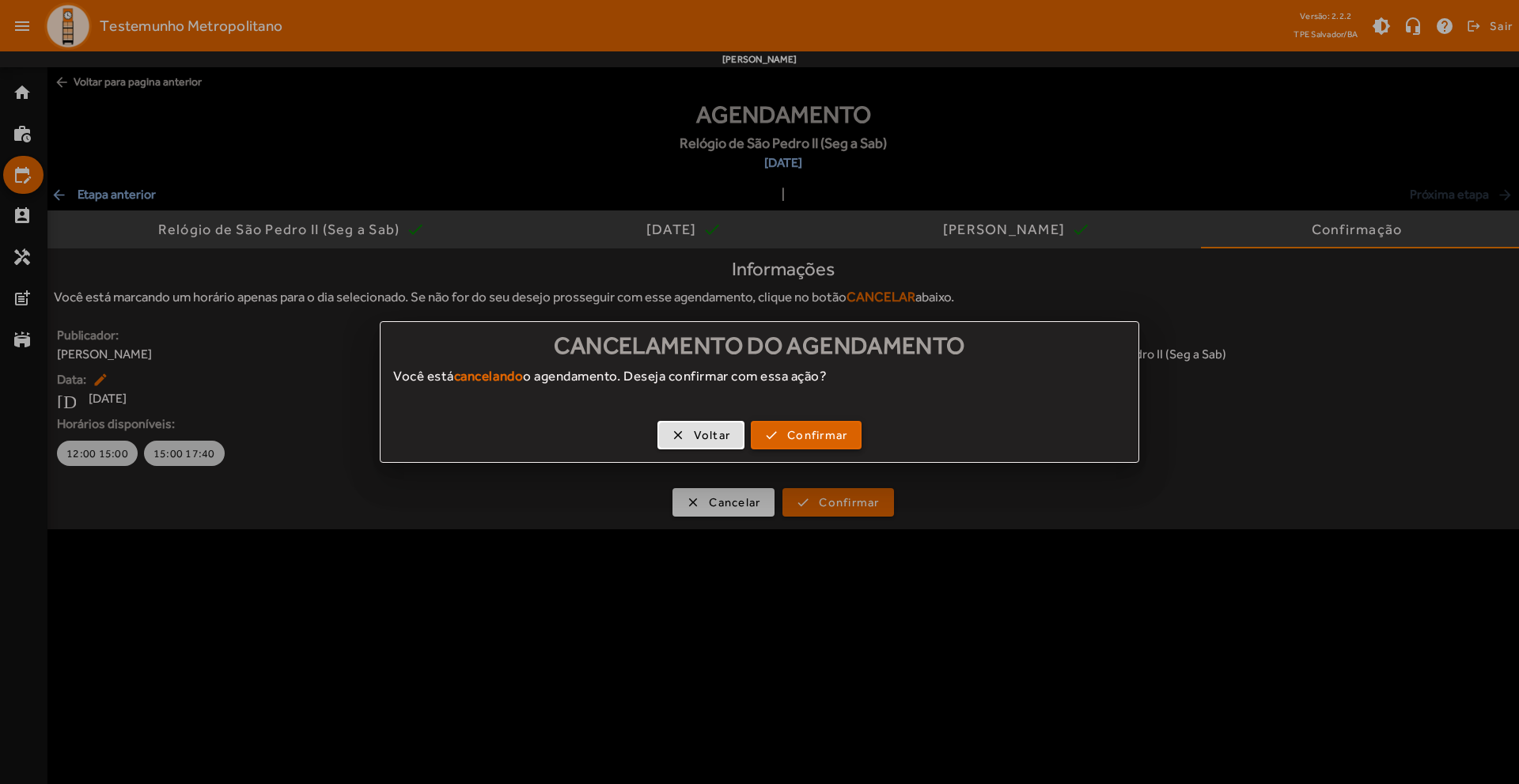
click at [798, 437] on span "Confirmar" at bounding box center [816, 435] width 60 height 19
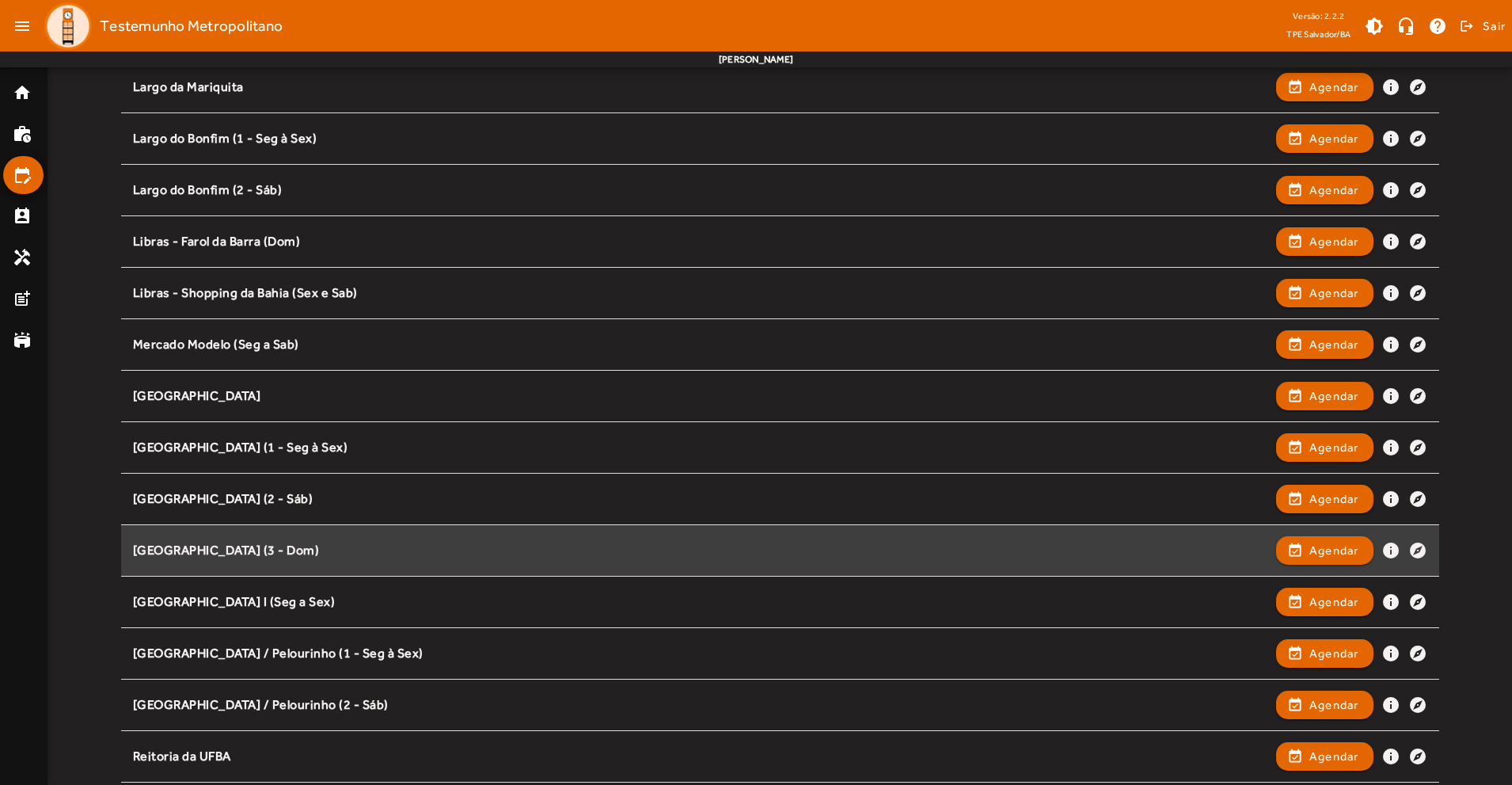
scroll to position [950, 0]
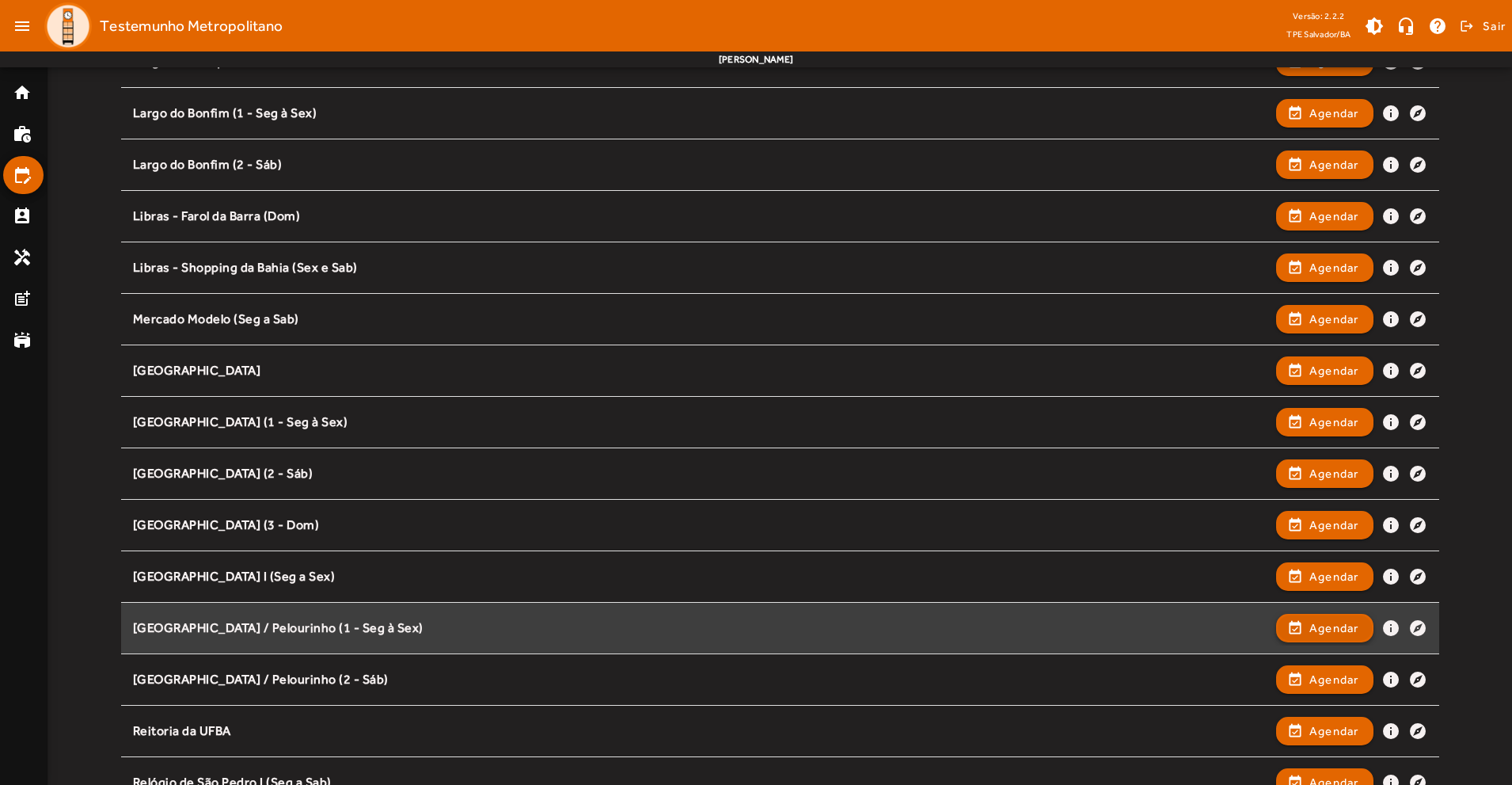
click at [1327, 627] on span "Agendar" at bounding box center [1334, 628] width 50 height 19
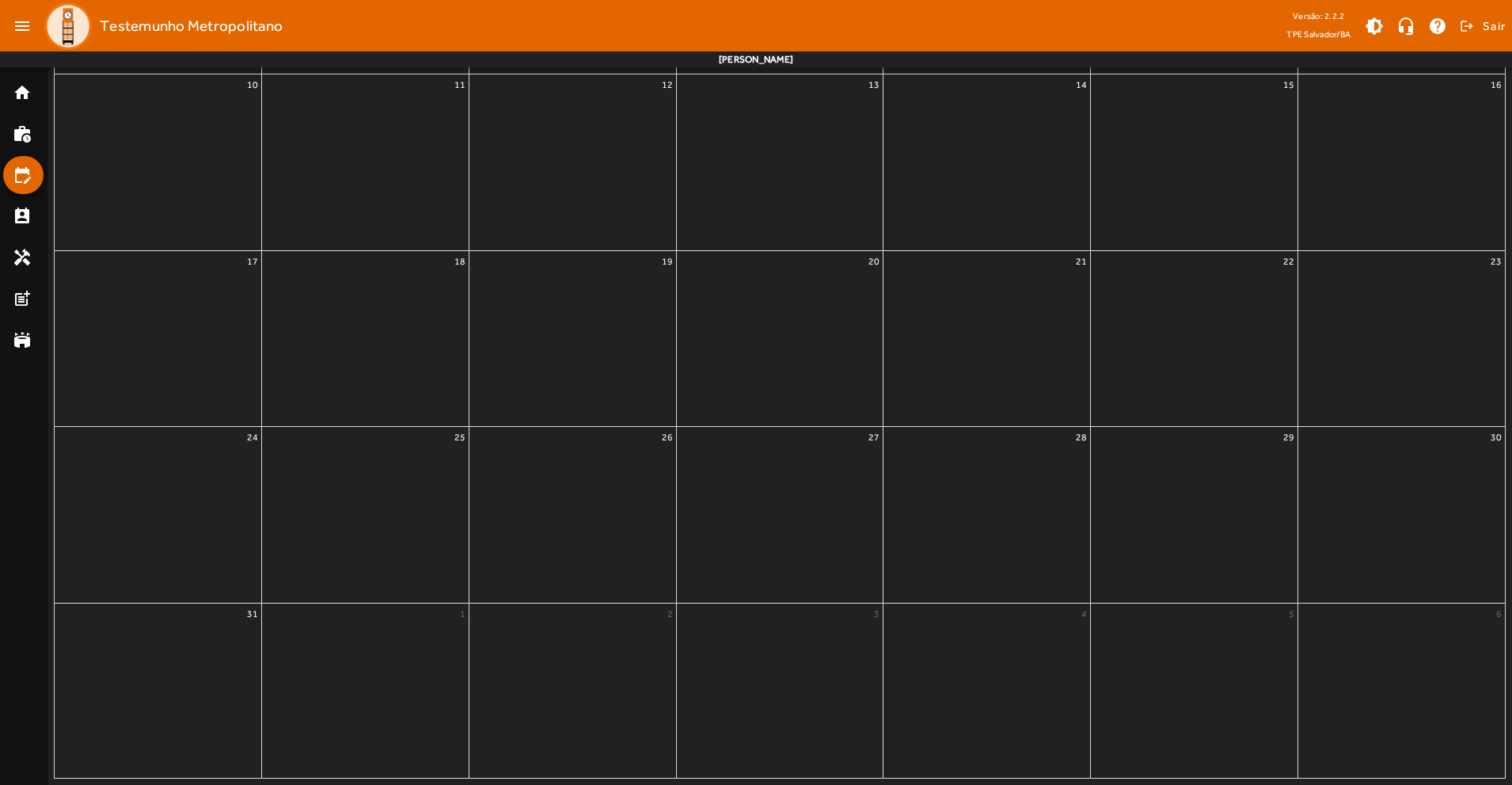
scroll to position [0, 0]
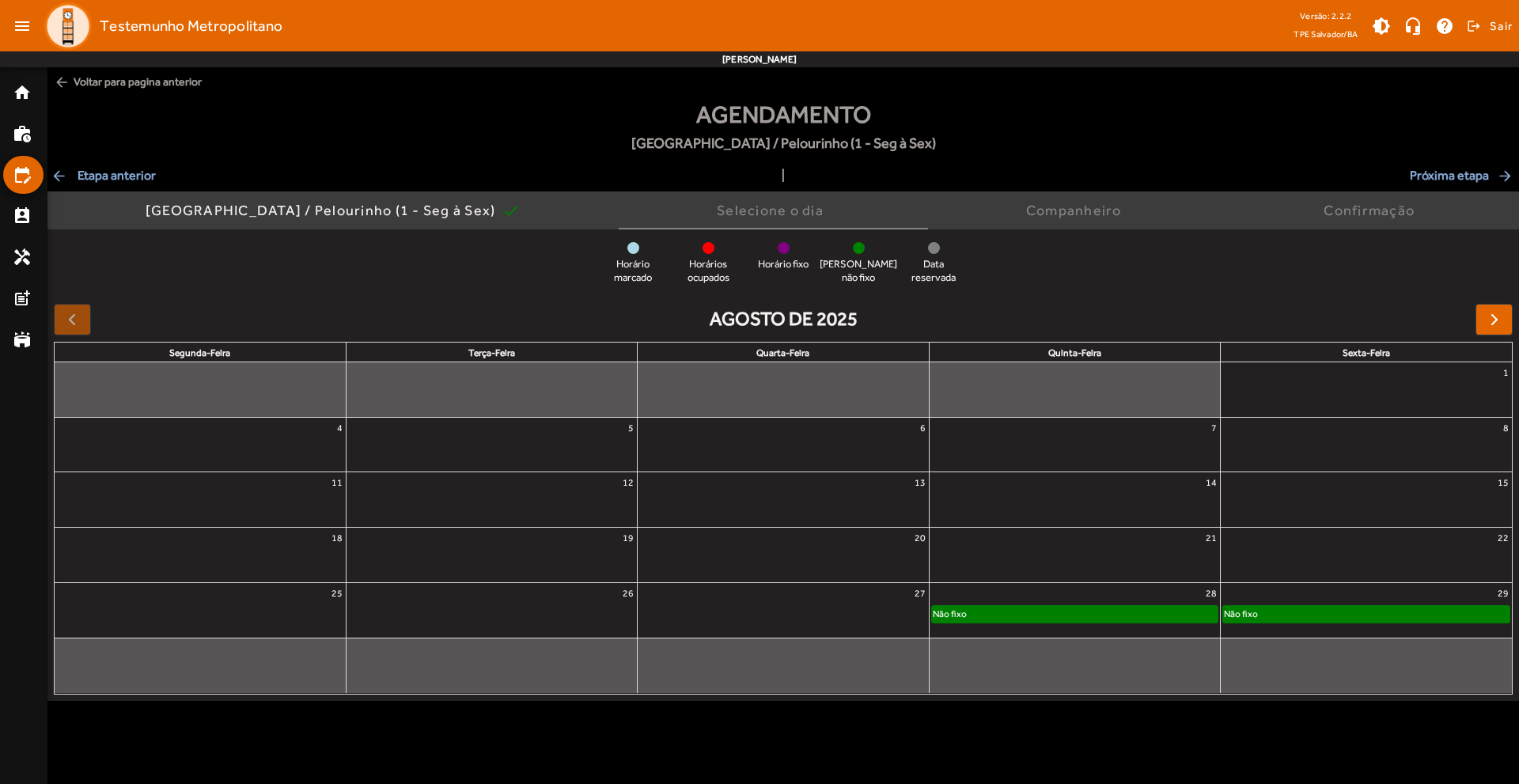
click at [1060, 613] on div "Não fixo" at bounding box center [1075, 614] width 285 height 16
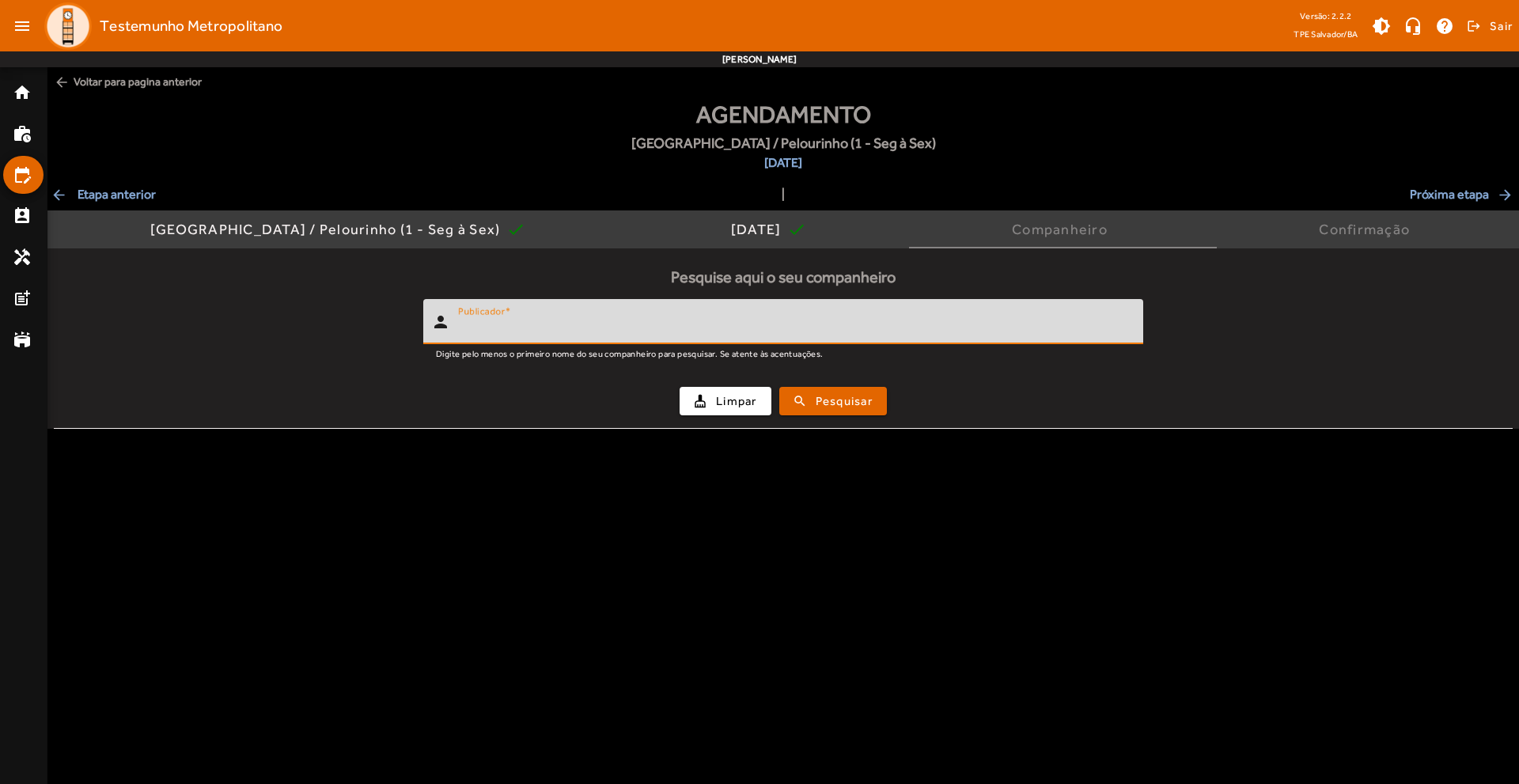
click at [545, 319] on input "Publicador" at bounding box center [794, 328] width 672 height 19
type input "******"
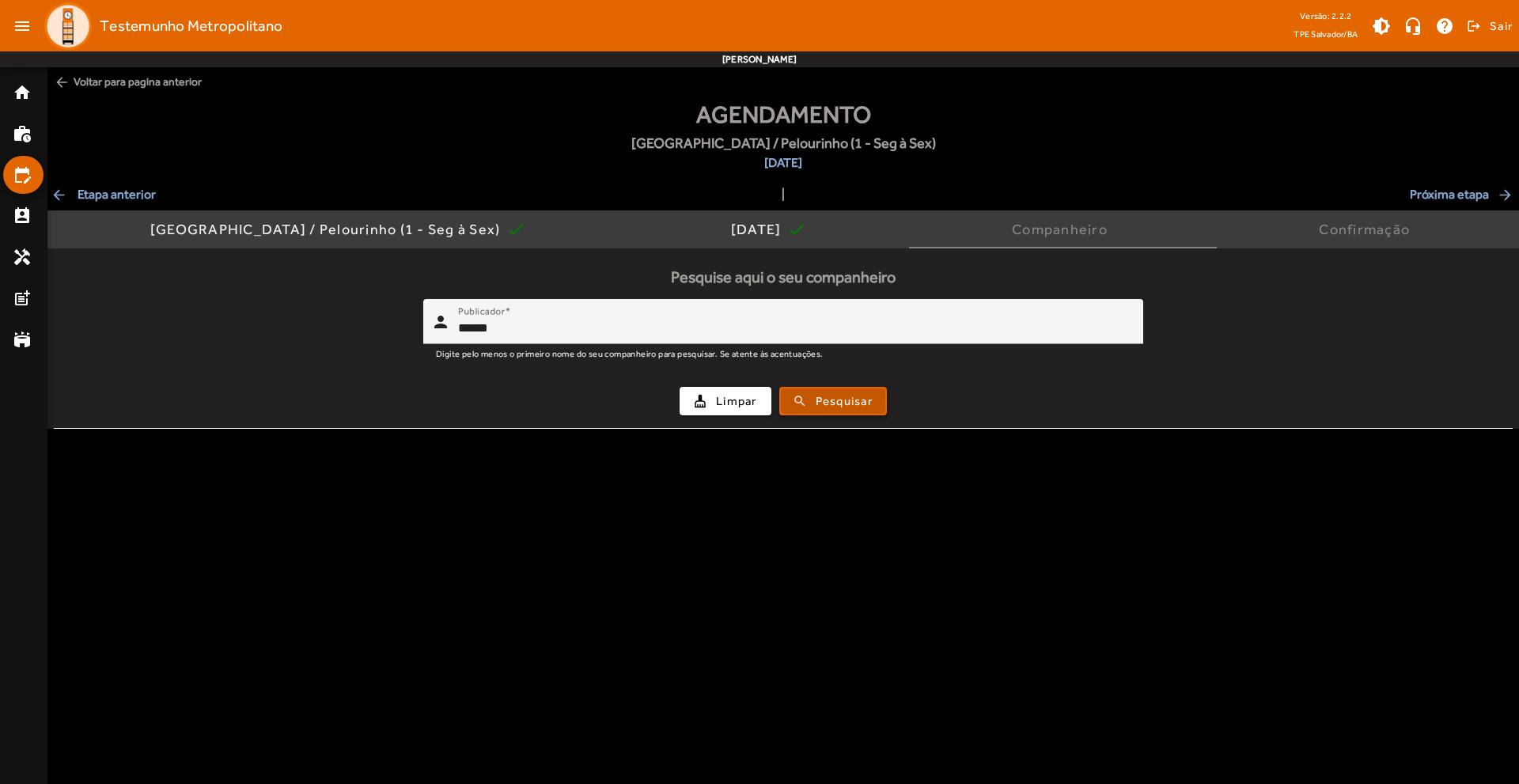
click at [853, 393] on span "Pesquisar" at bounding box center [844, 402] width 57 height 19
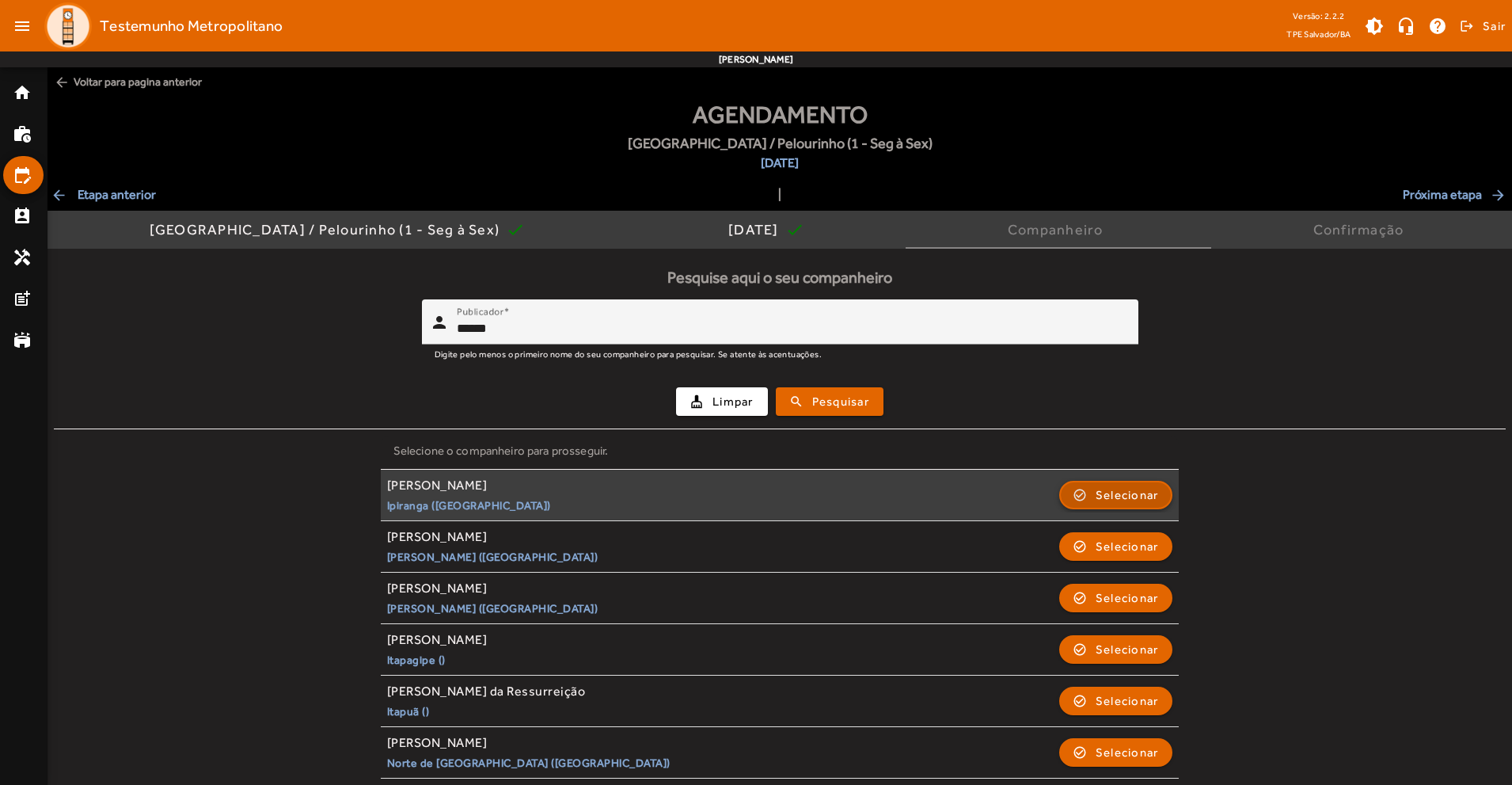
click at [1082, 499] on span "button" at bounding box center [1116, 494] width 111 height 38
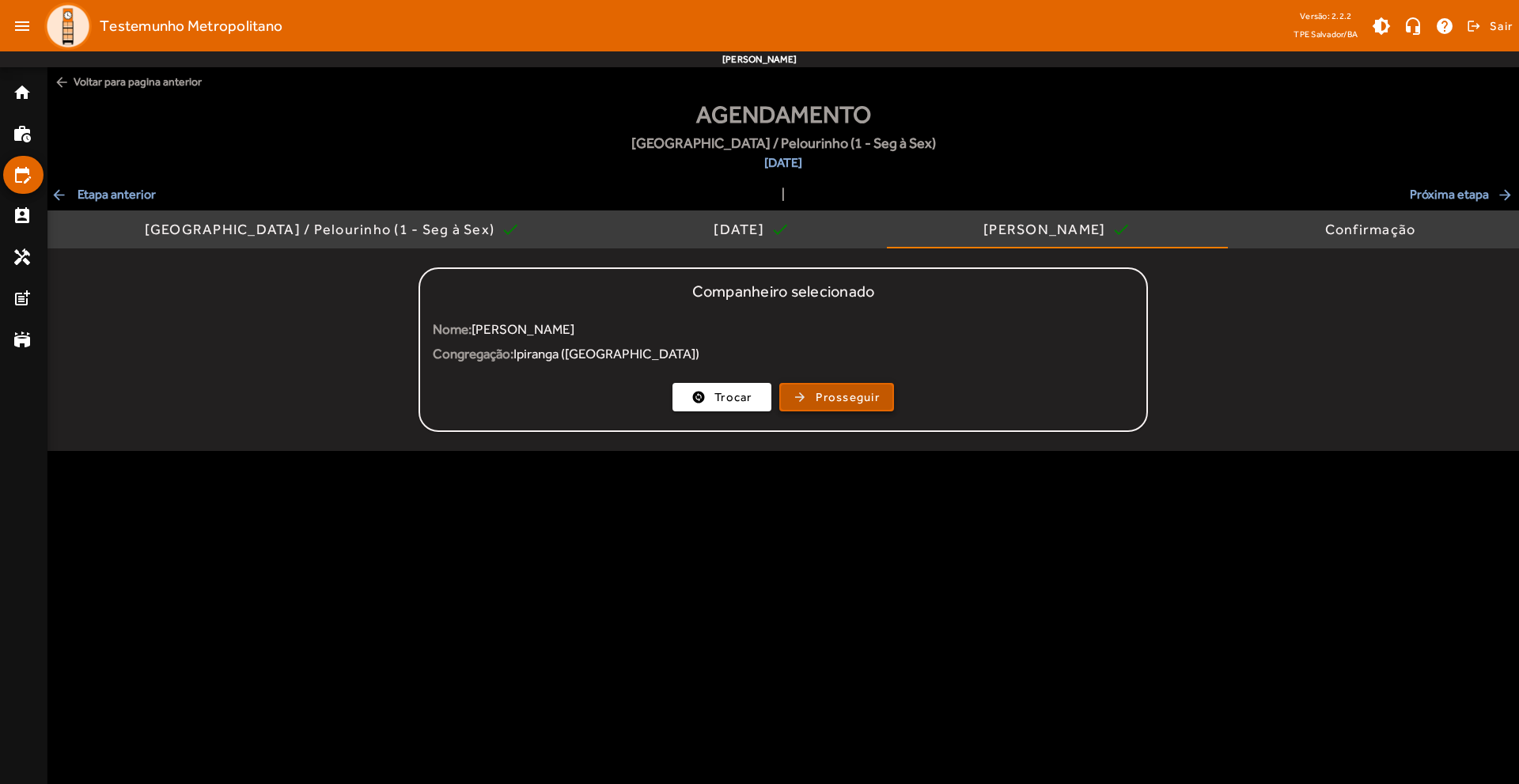
click at [834, 403] on span "Prosseguir" at bounding box center [848, 397] width 64 height 19
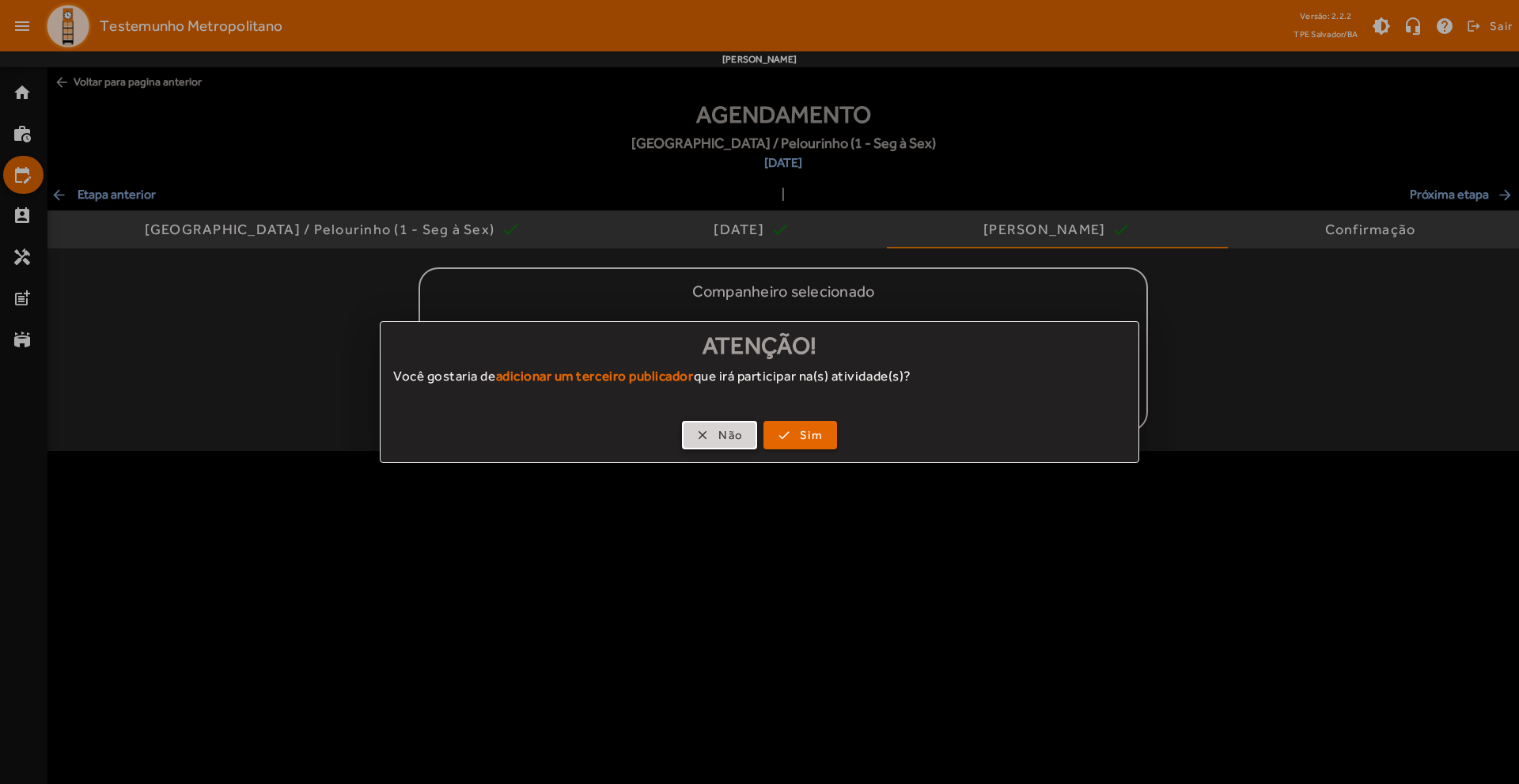
click at [735, 436] on span "Não" at bounding box center [730, 435] width 24 height 19
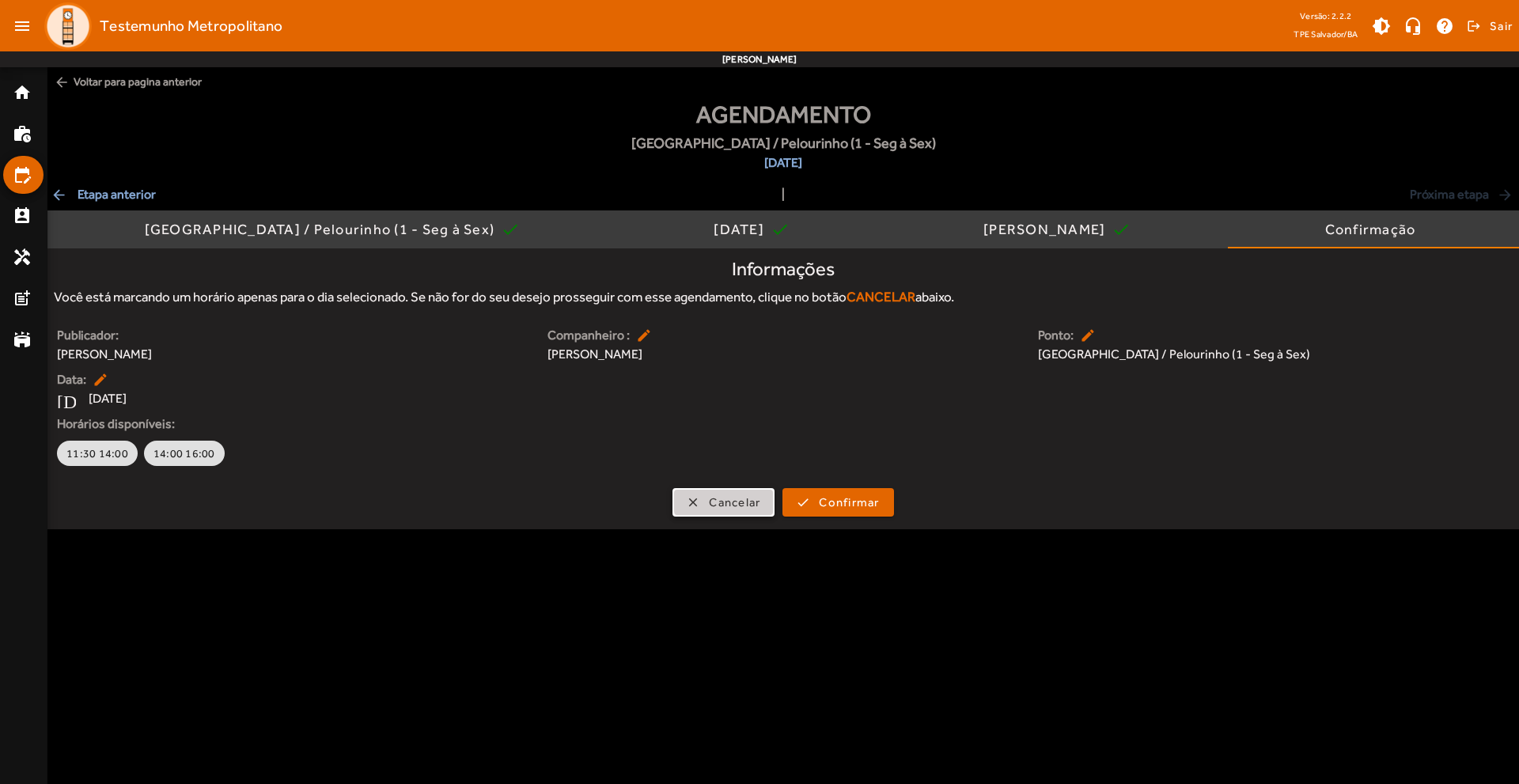
click at [735, 501] on span "Cancelar" at bounding box center [734, 503] width 52 height 19
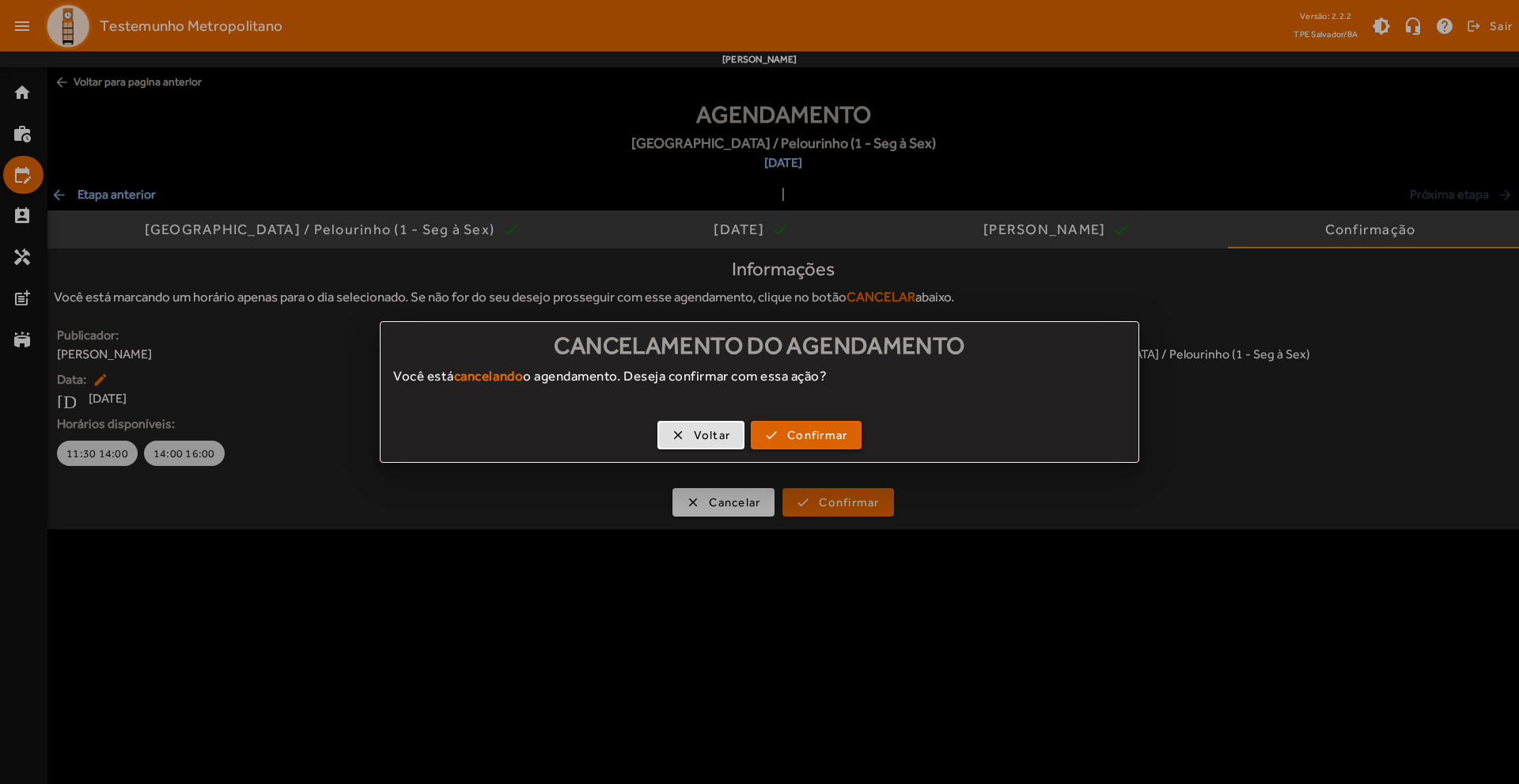
click at [812, 442] on span "Confirmar" at bounding box center [816, 435] width 60 height 19
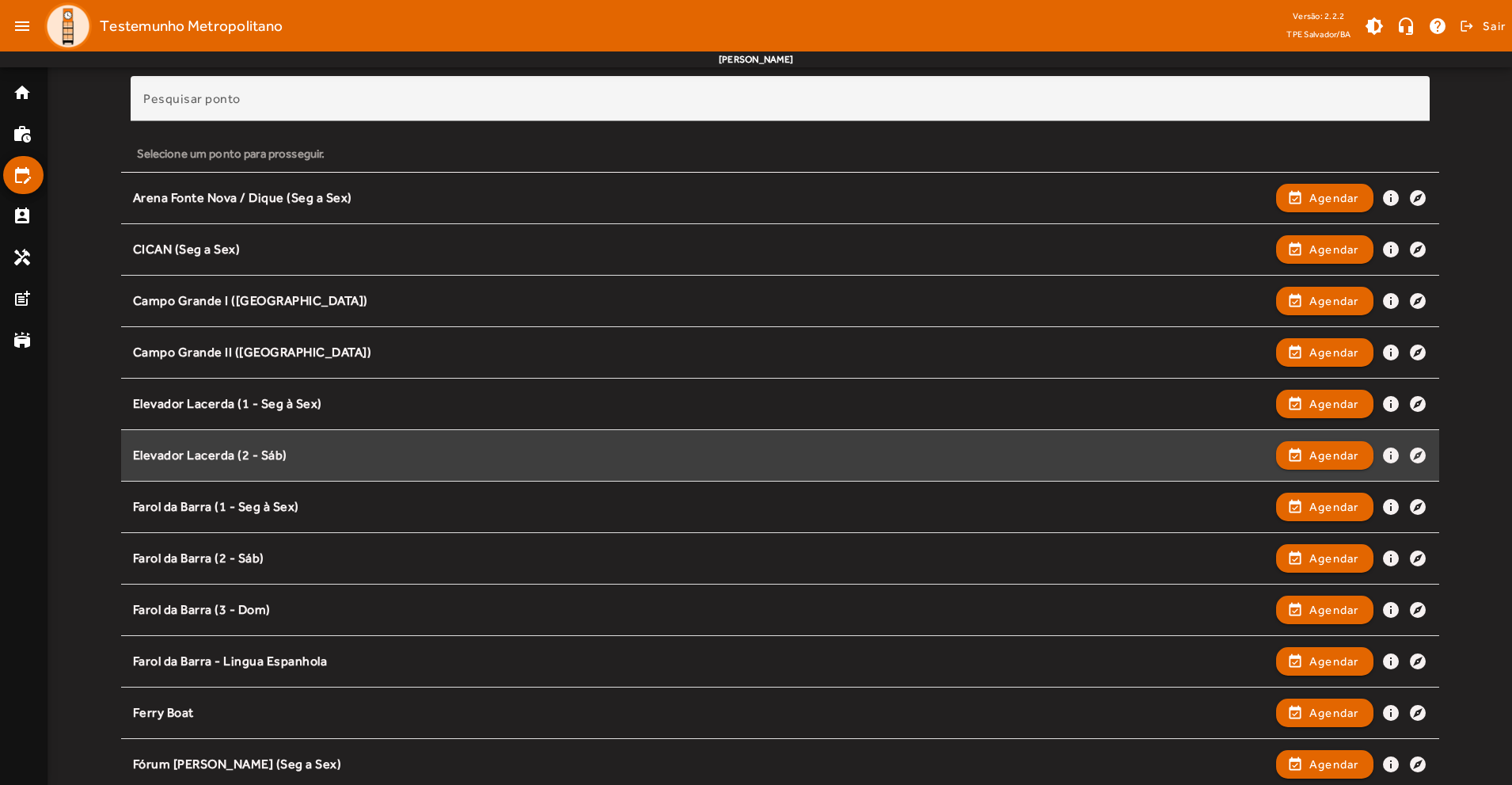
scroll to position [158, 0]
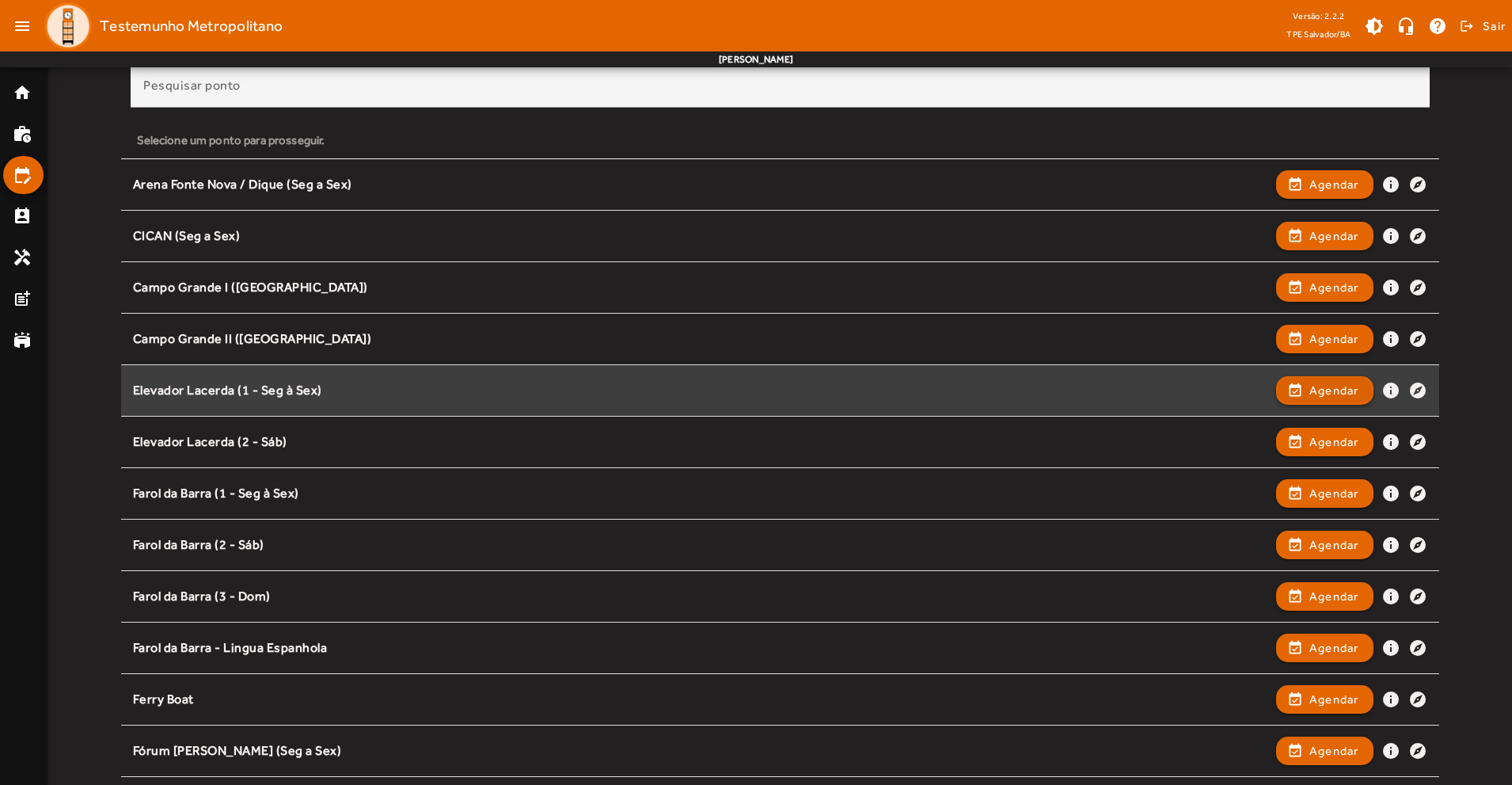
click at [1342, 384] on span "Agendar" at bounding box center [1334, 390] width 50 height 19
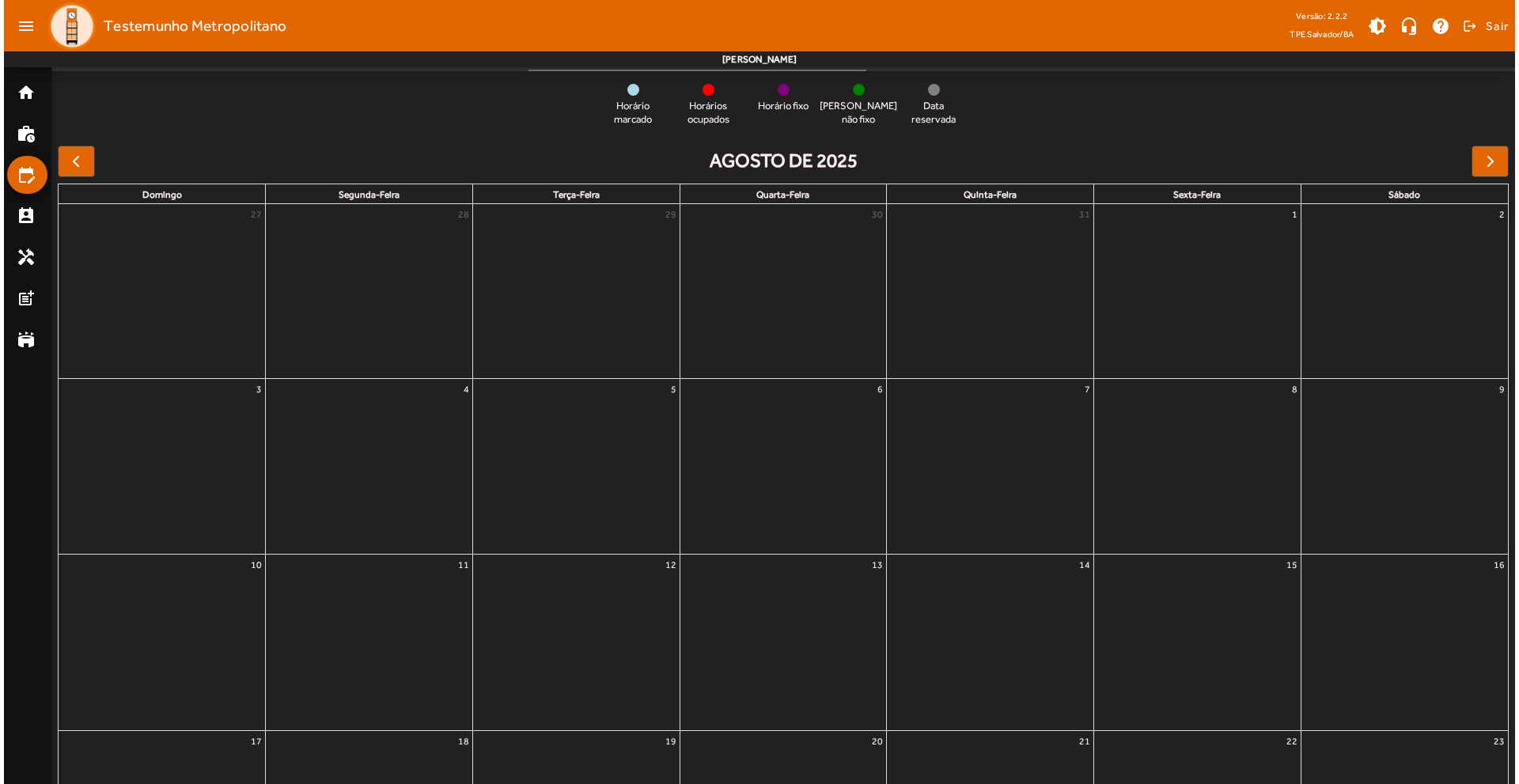
scroll to position [0, 0]
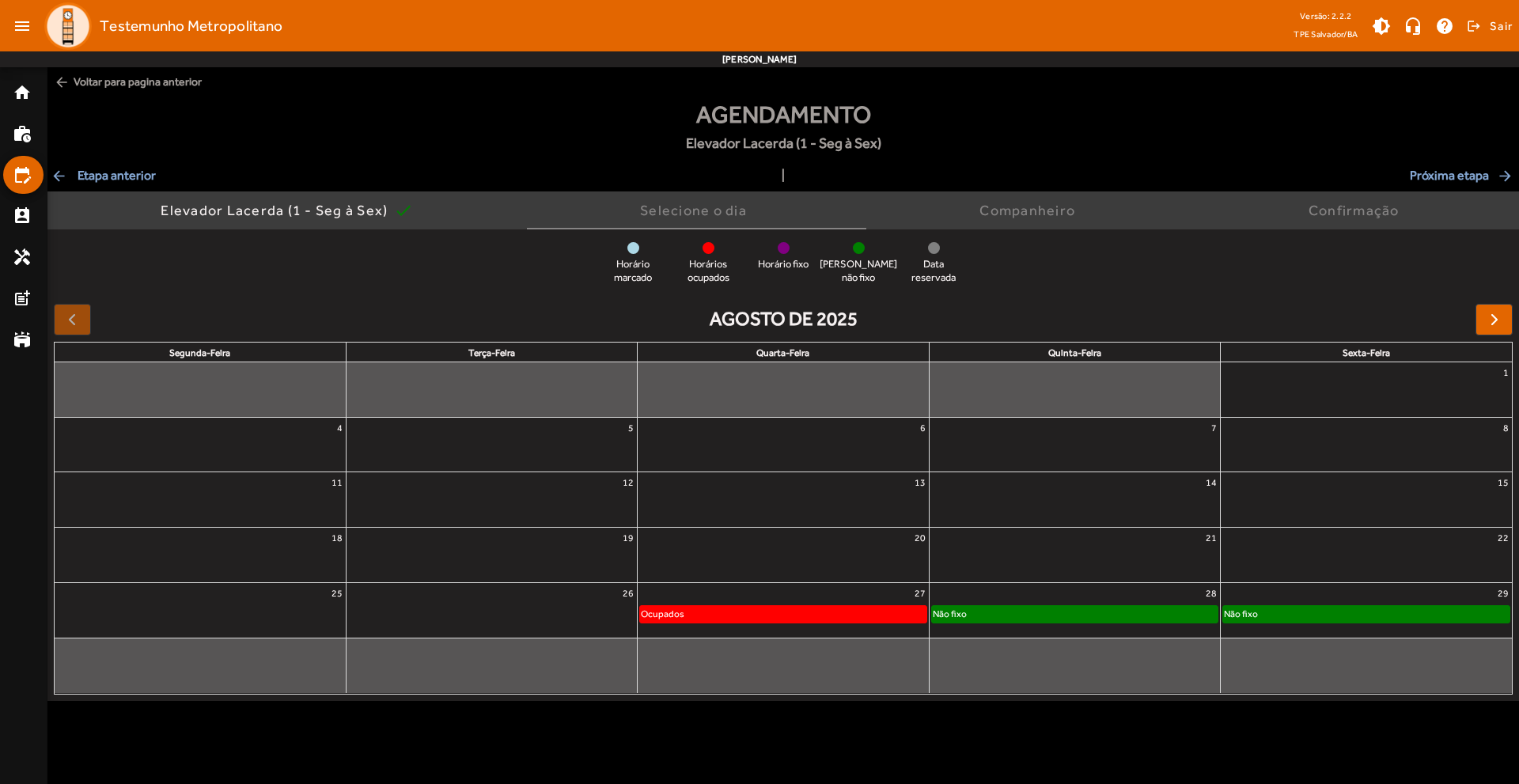
click at [1038, 606] on div "Não fixo" at bounding box center [1075, 614] width 285 height 16
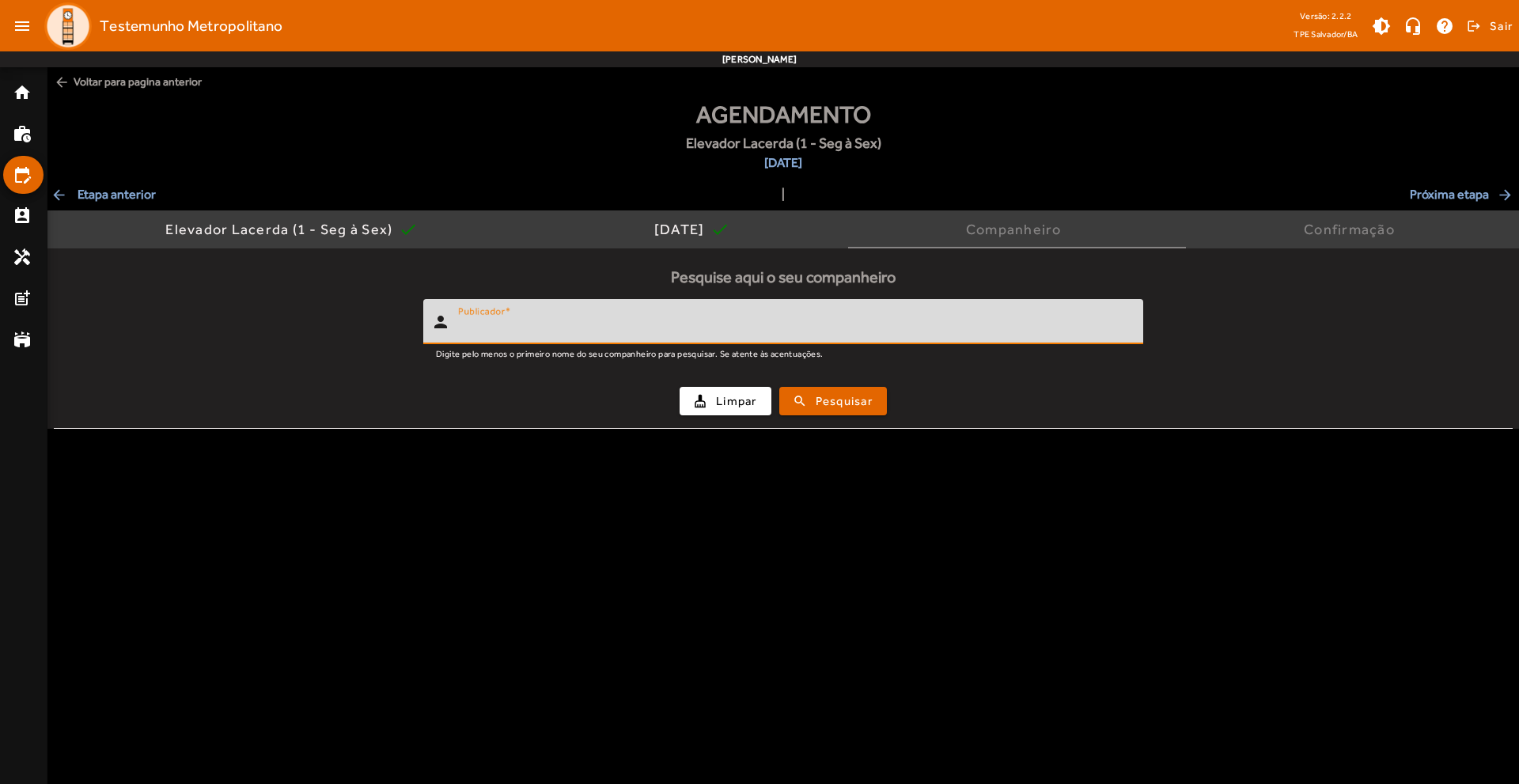
click at [573, 326] on input "Publicador" at bounding box center [794, 328] width 672 height 19
type input "******"
click at [822, 403] on span "Pesquisar" at bounding box center [844, 402] width 57 height 19
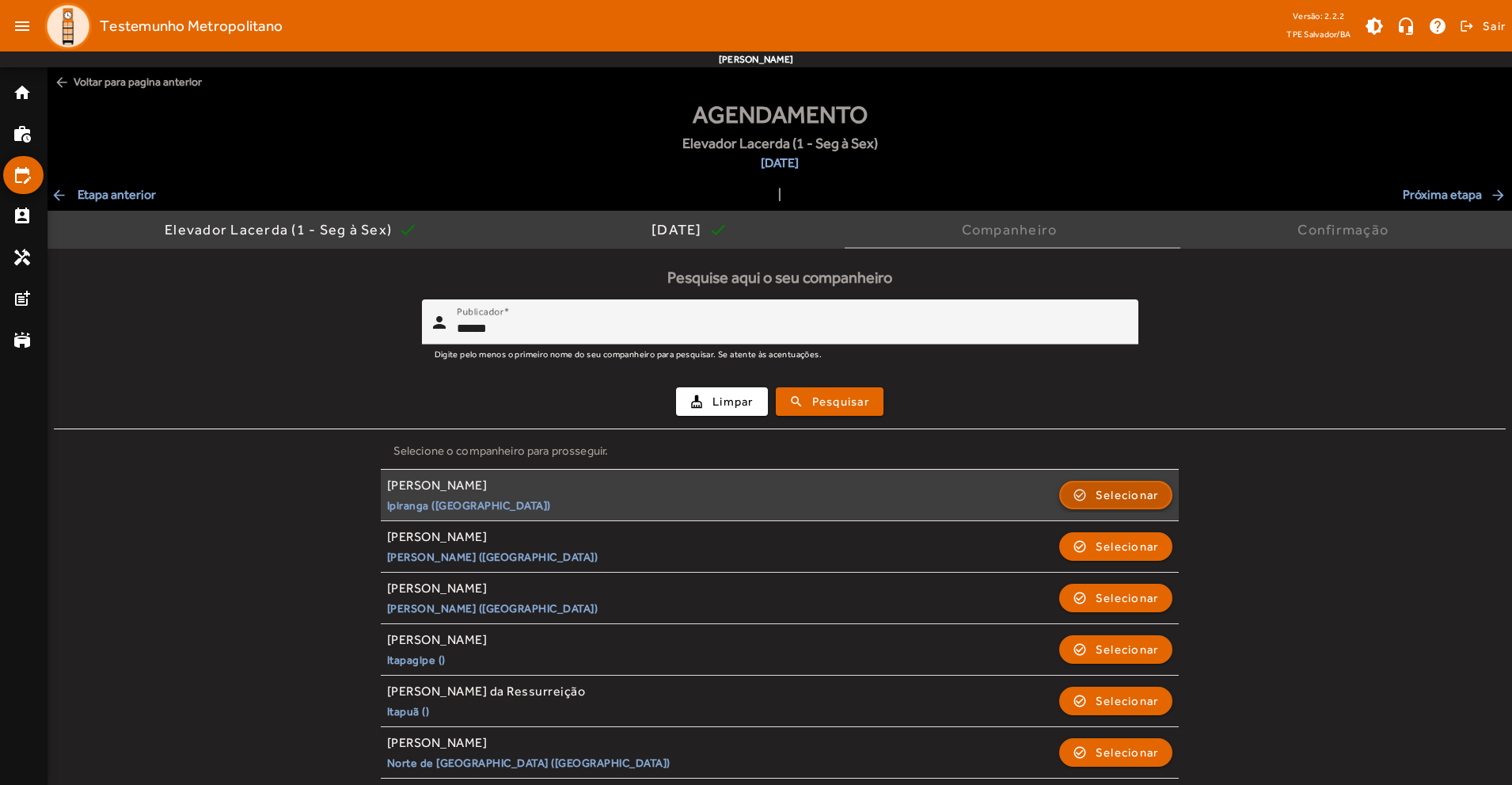
click at [1085, 496] on span "button" at bounding box center [1116, 494] width 111 height 38
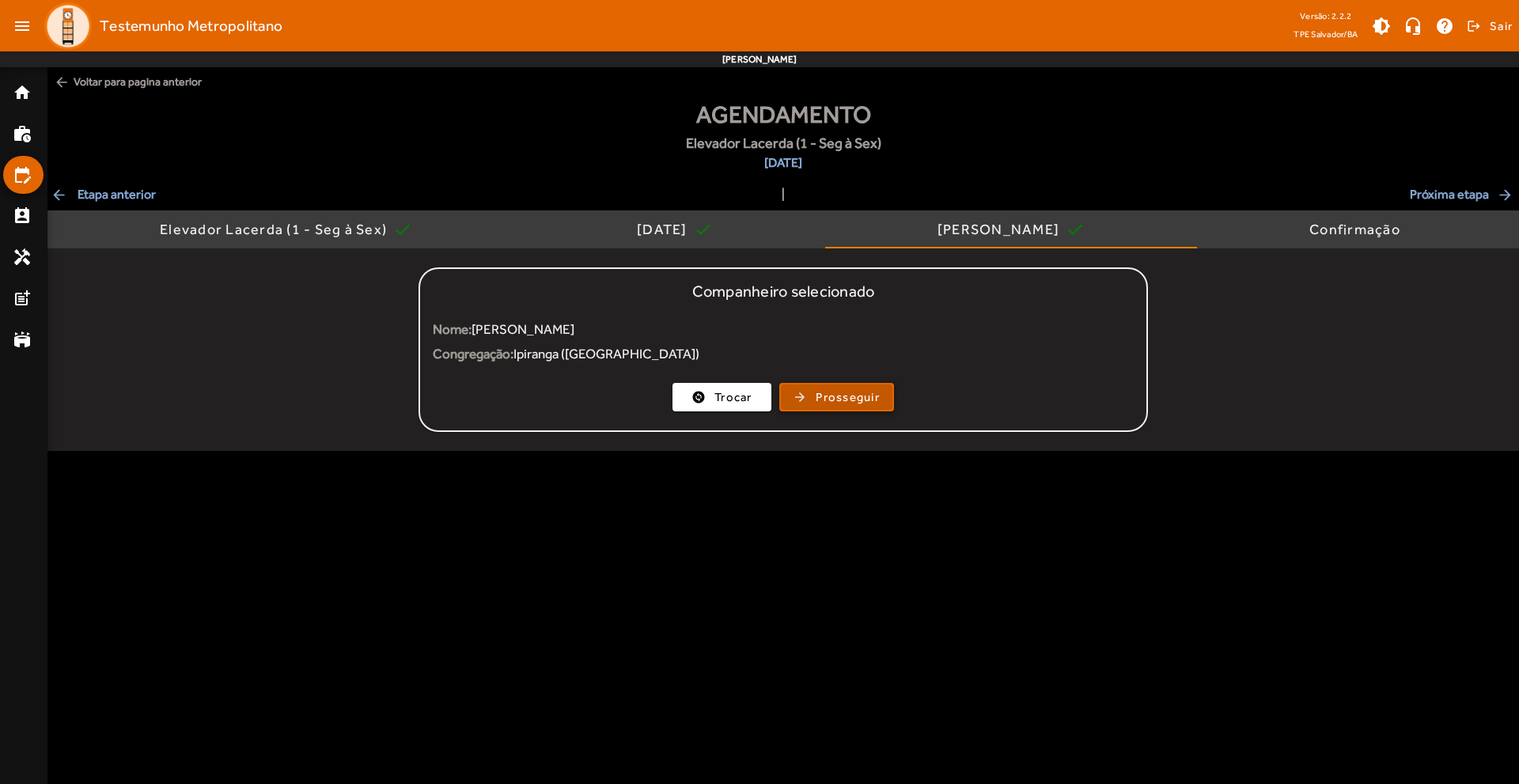
click at [816, 397] on span "Prosseguir" at bounding box center [848, 397] width 64 height 19
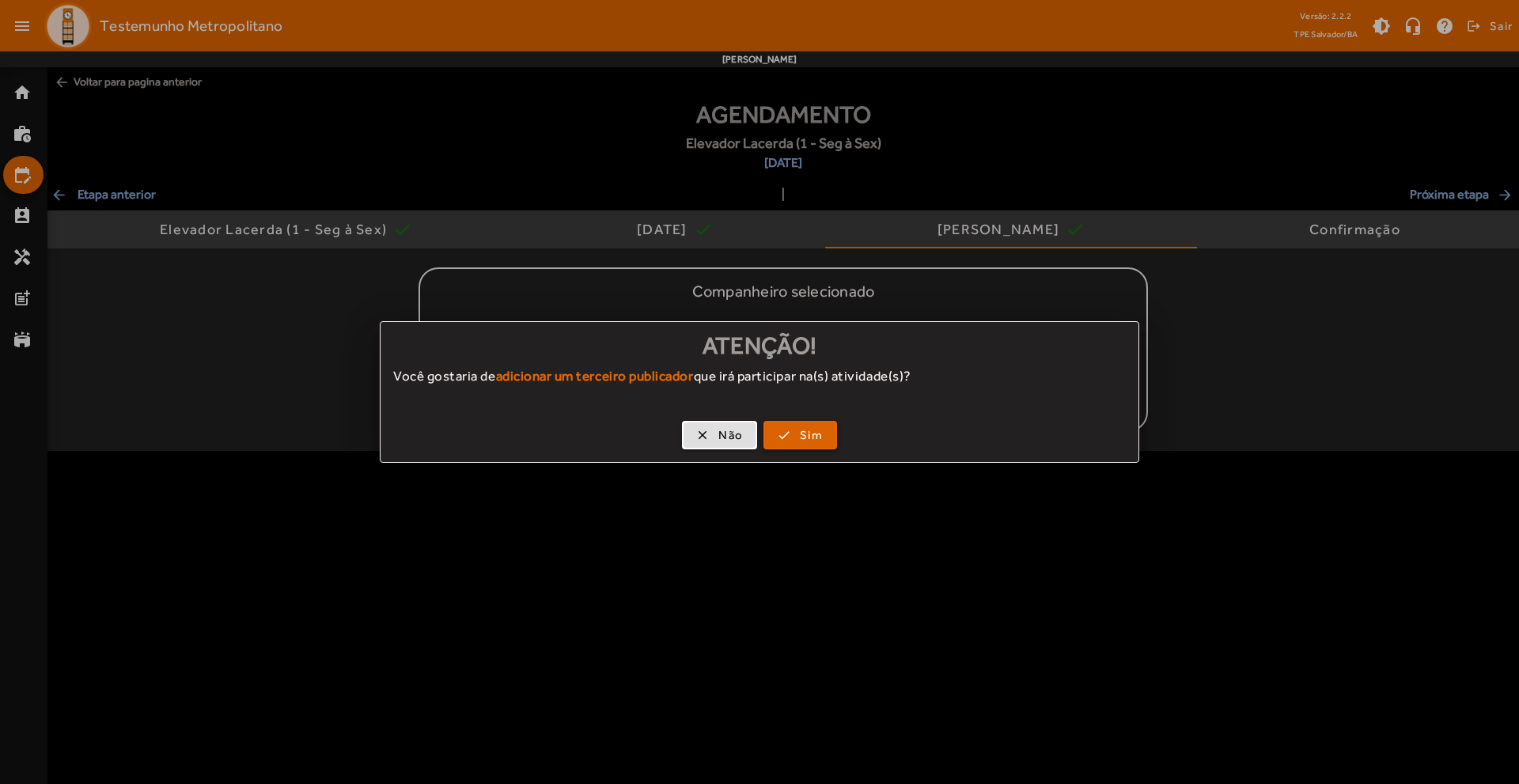
click at [800, 429] on span "Sim" at bounding box center [811, 435] width 23 height 19
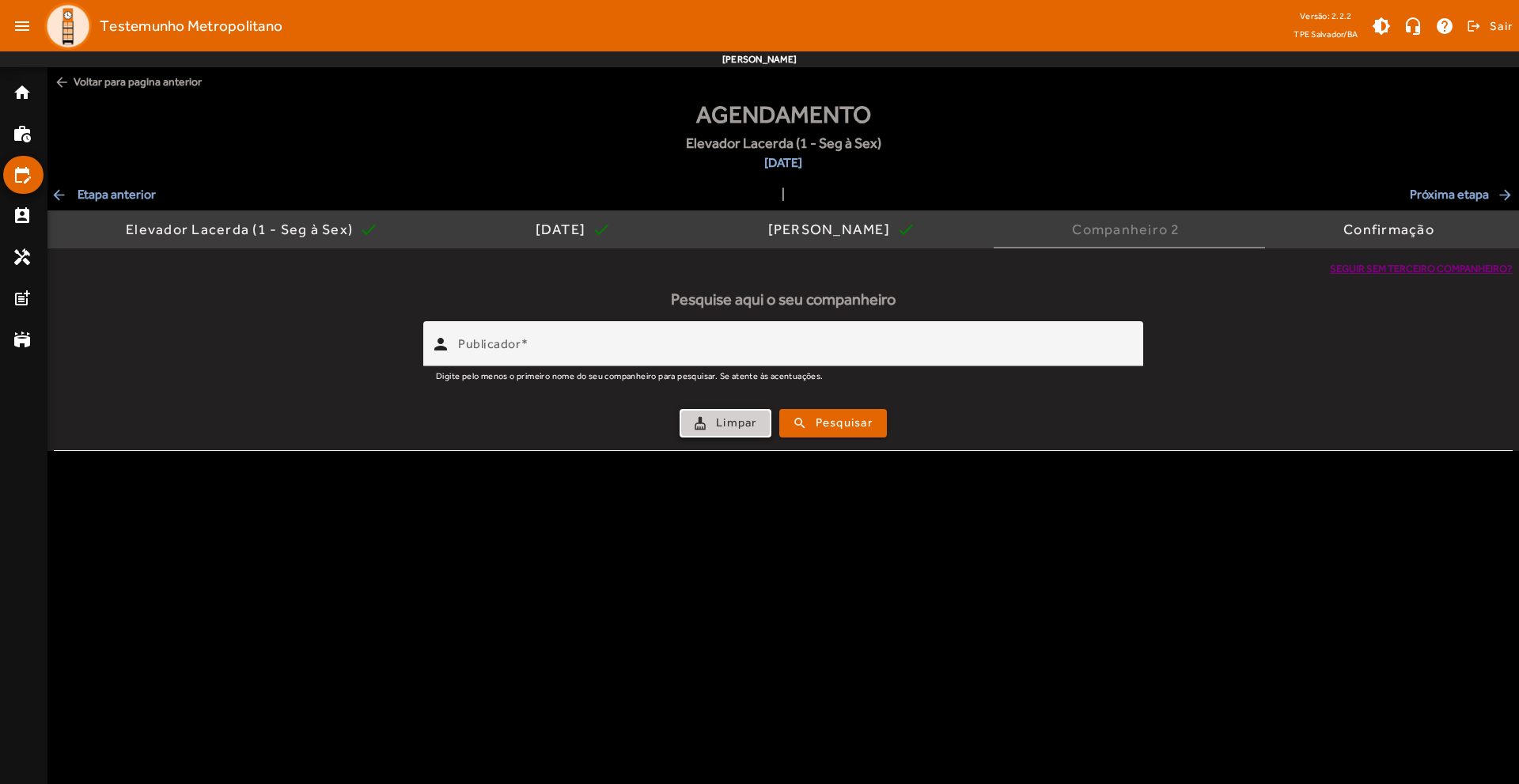
click at [748, 422] on span "Limpar" at bounding box center [736, 423] width 41 height 19
click at [805, 426] on span "submit" at bounding box center [833, 423] width 105 height 38
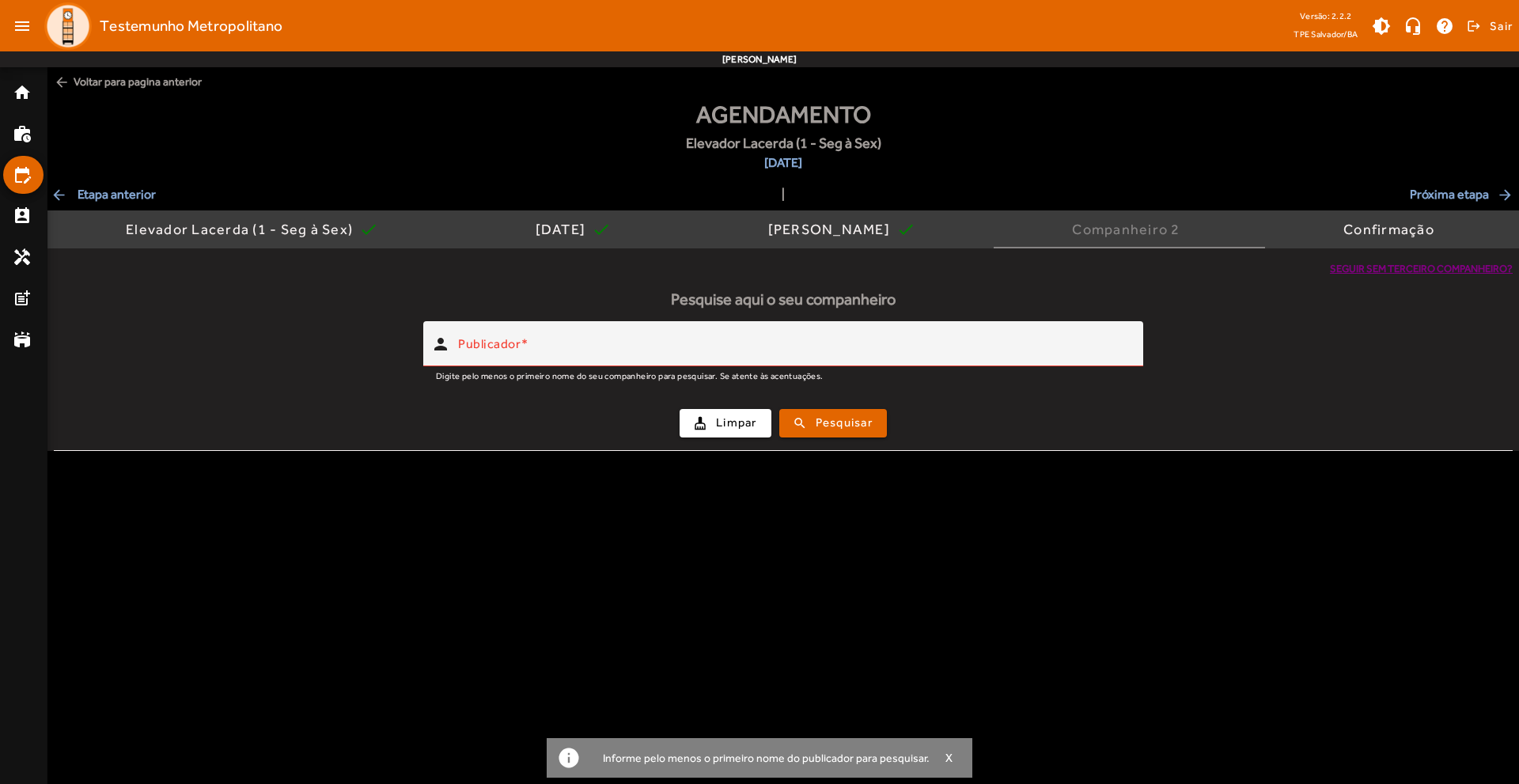
click at [1360, 266] on span "Seguir sem terceiro companheiro?" at bounding box center [1421, 268] width 182 height 16
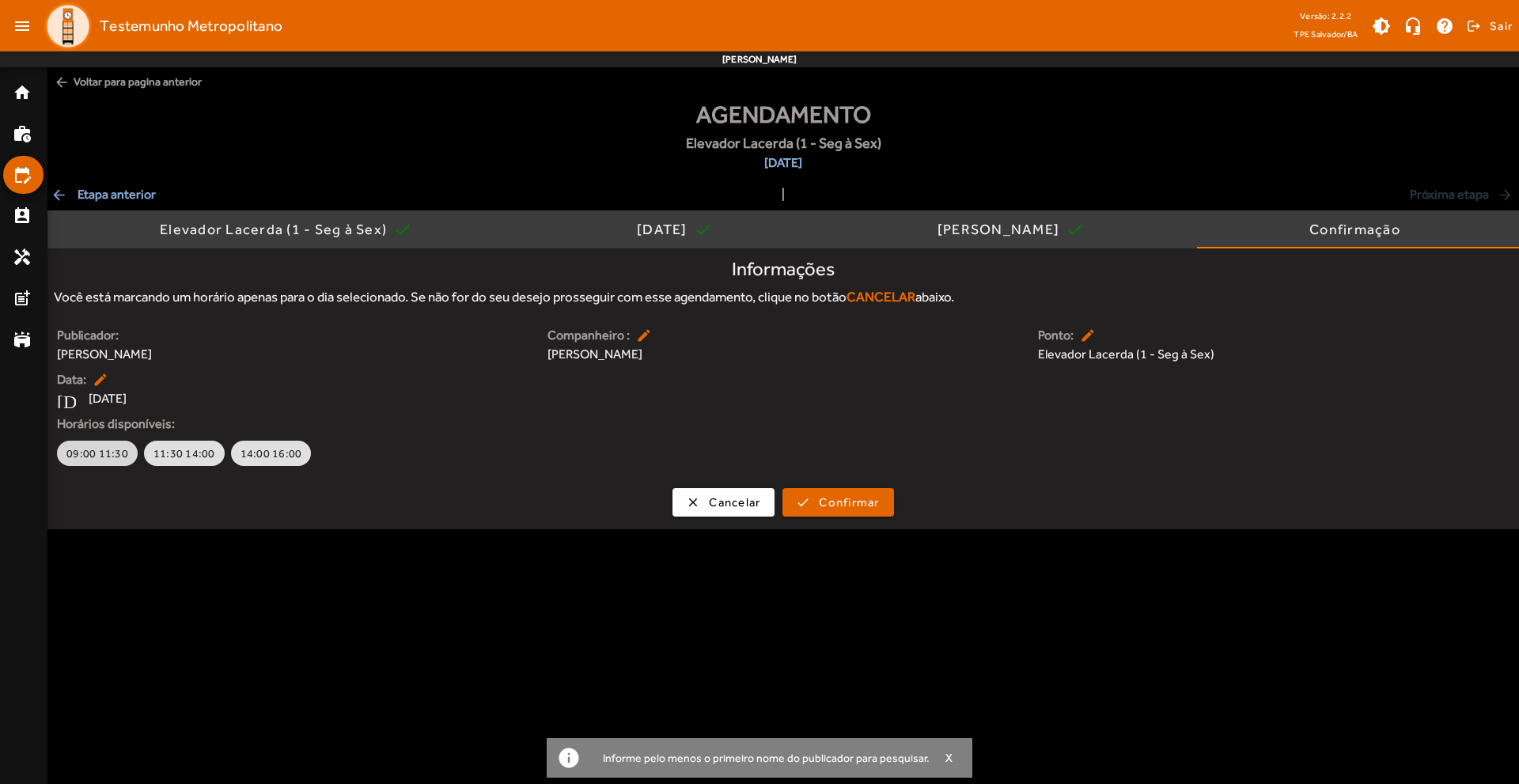
click at [96, 446] on span "09:00 11:30" at bounding box center [97, 452] width 62 height 16
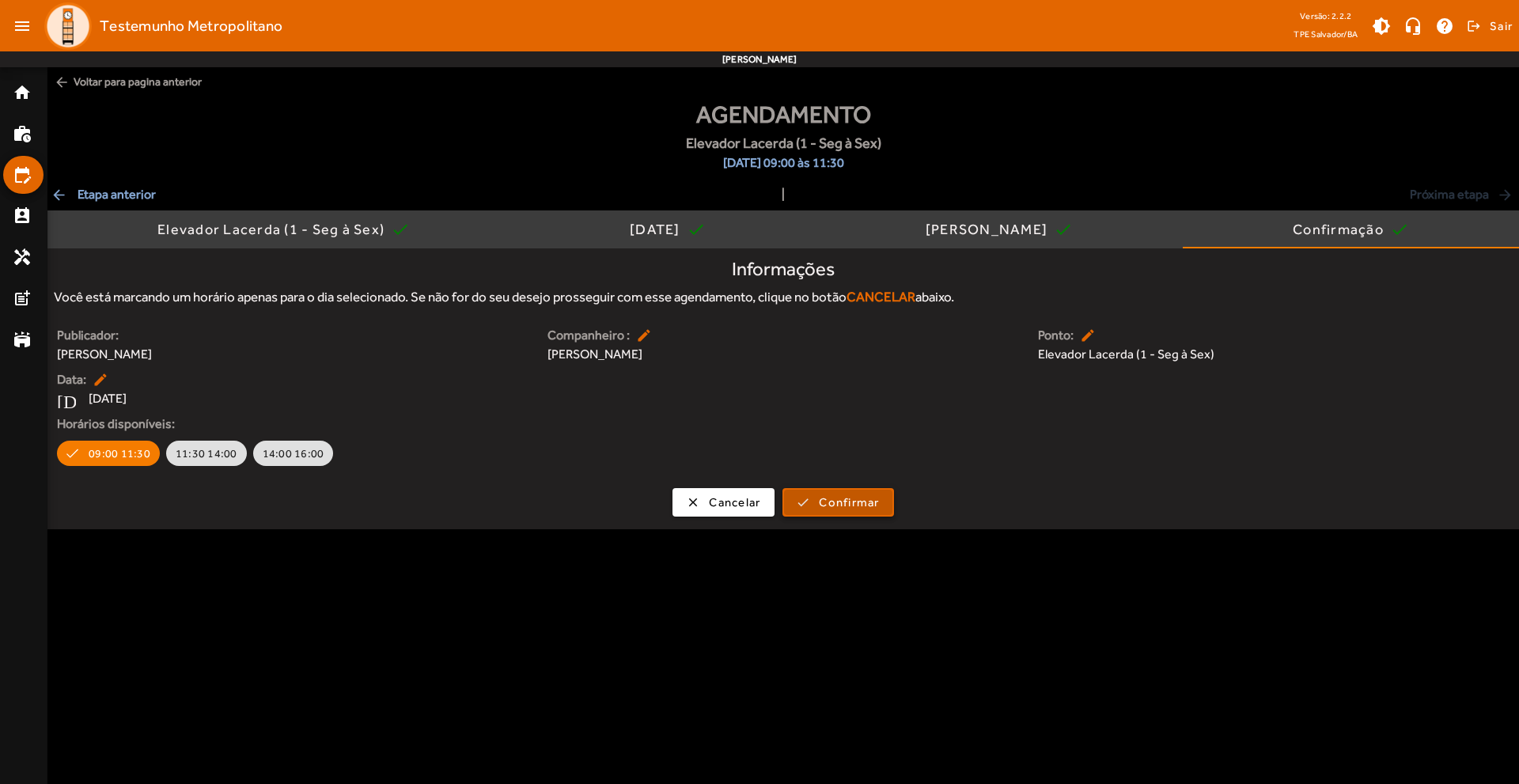
click at [816, 507] on span "submit" at bounding box center [838, 501] width 107 height 38
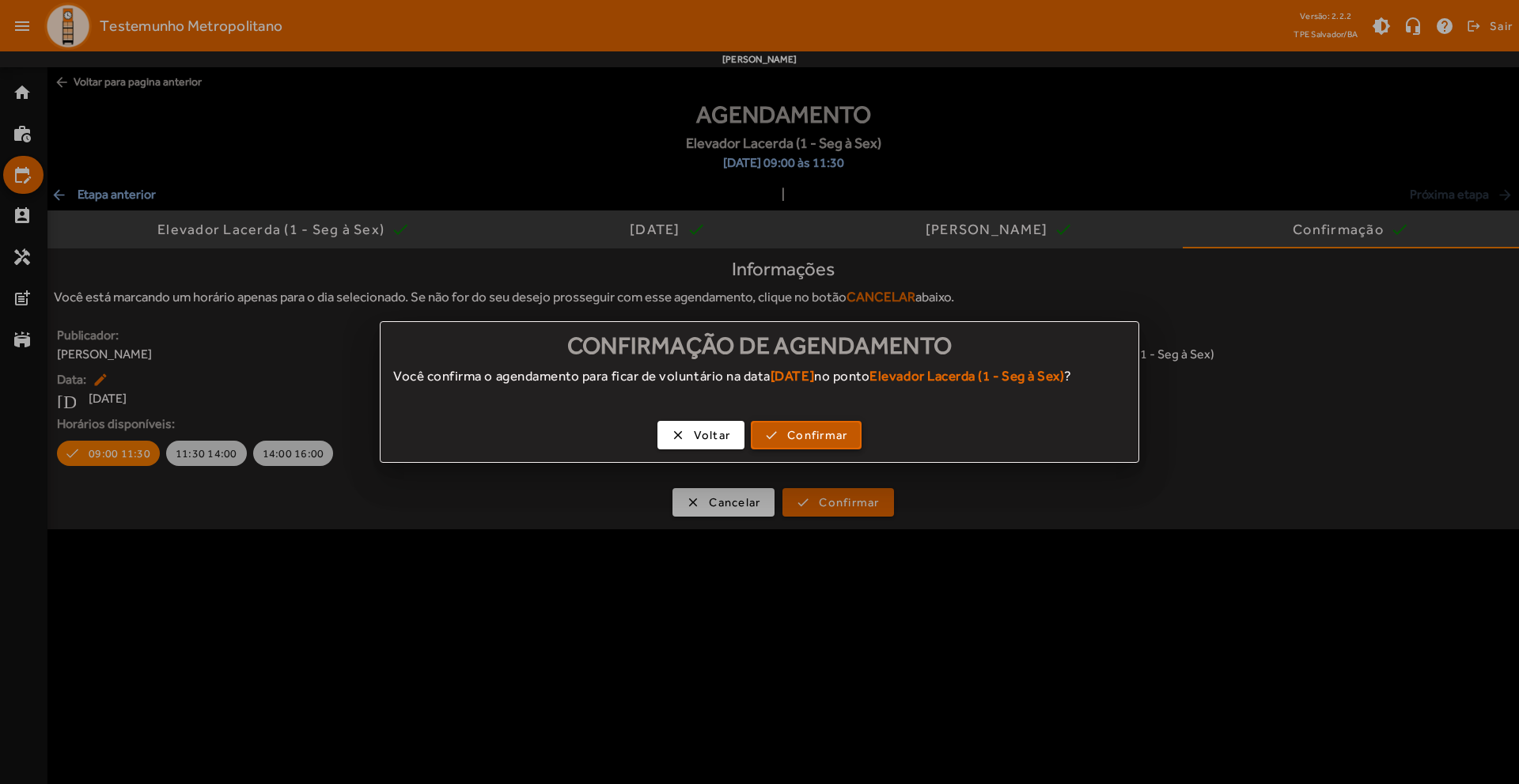
click at [796, 423] on span "button" at bounding box center [806, 435] width 107 height 38
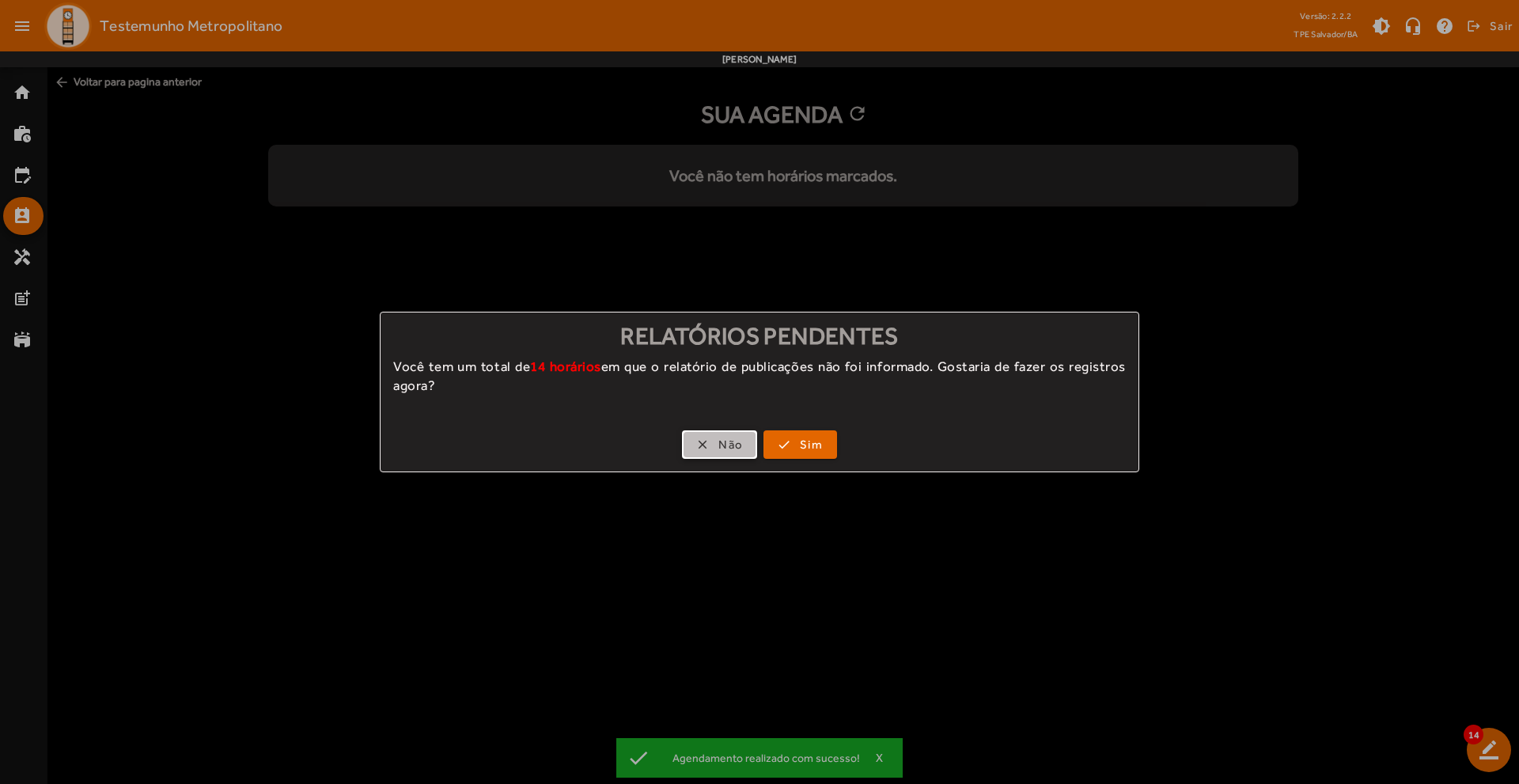
click at [714, 451] on span "button" at bounding box center [719, 444] width 72 height 38
